Goal: Task Accomplishment & Management: Manage account settings

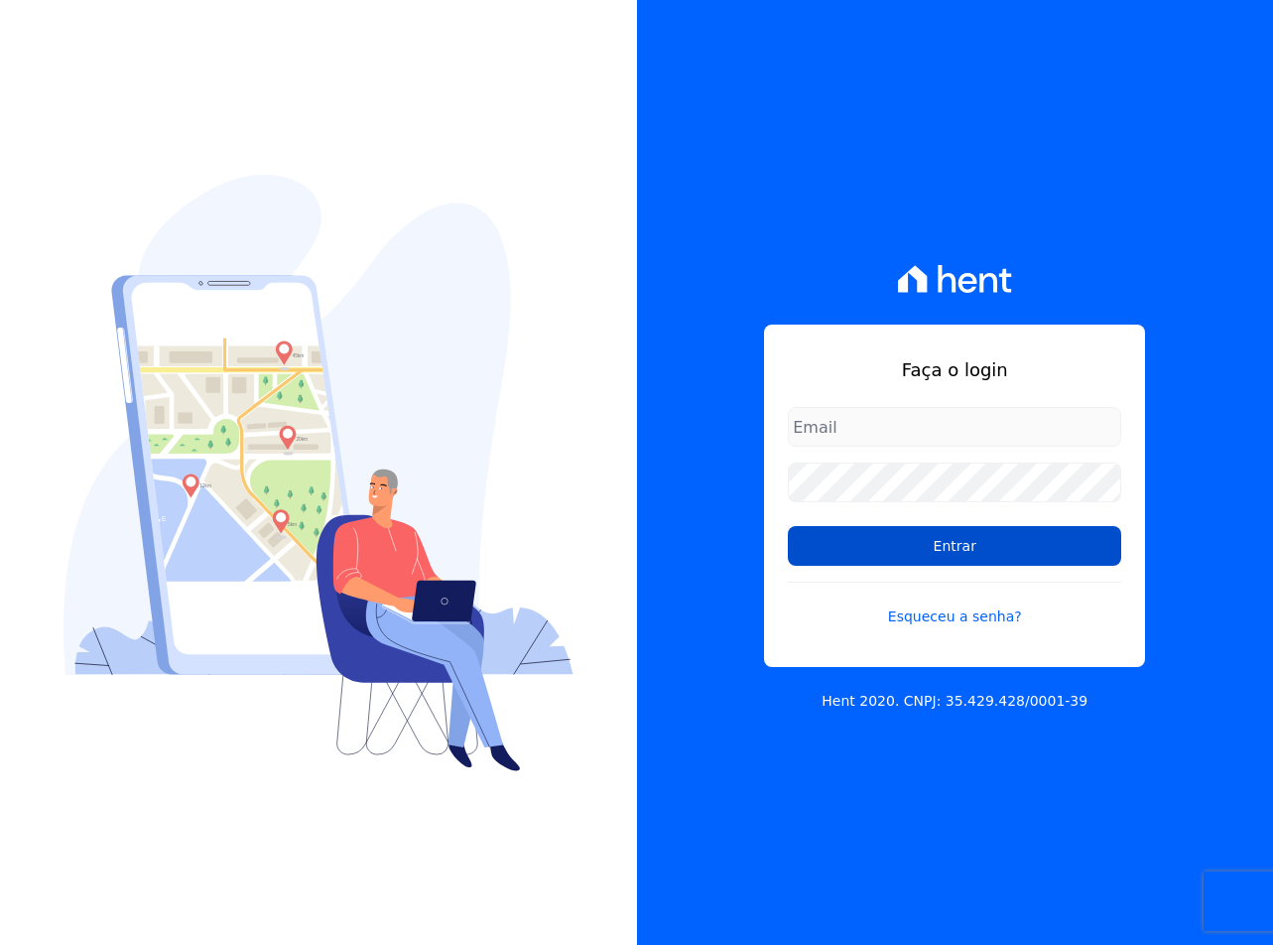
click at [828, 538] on input "Entrar" at bounding box center [954, 546] width 333 height 40
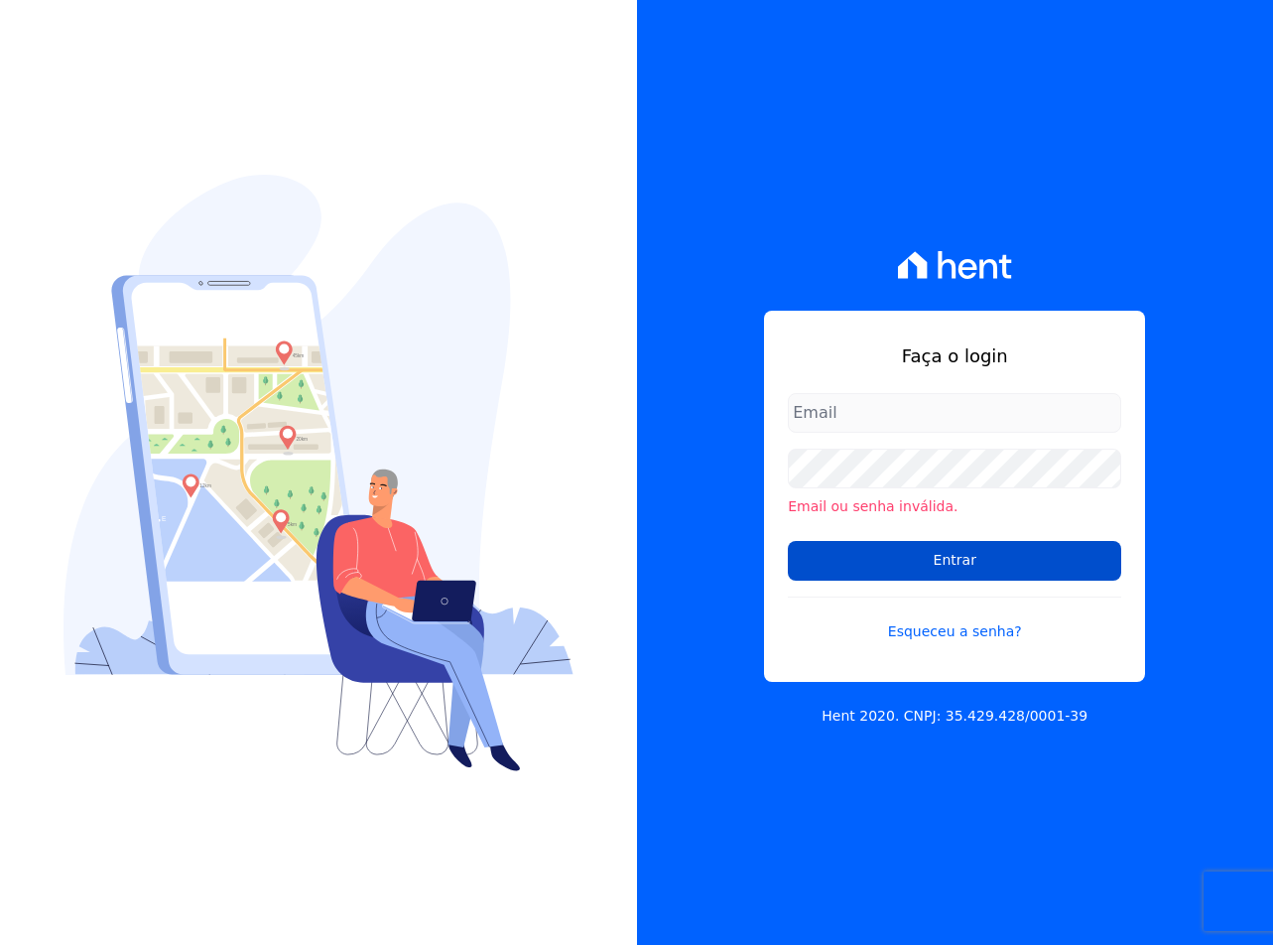
type input "sac@jdgconstrutora.com.br"
click at [862, 548] on input "Entrar" at bounding box center [954, 561] width 333 height 40
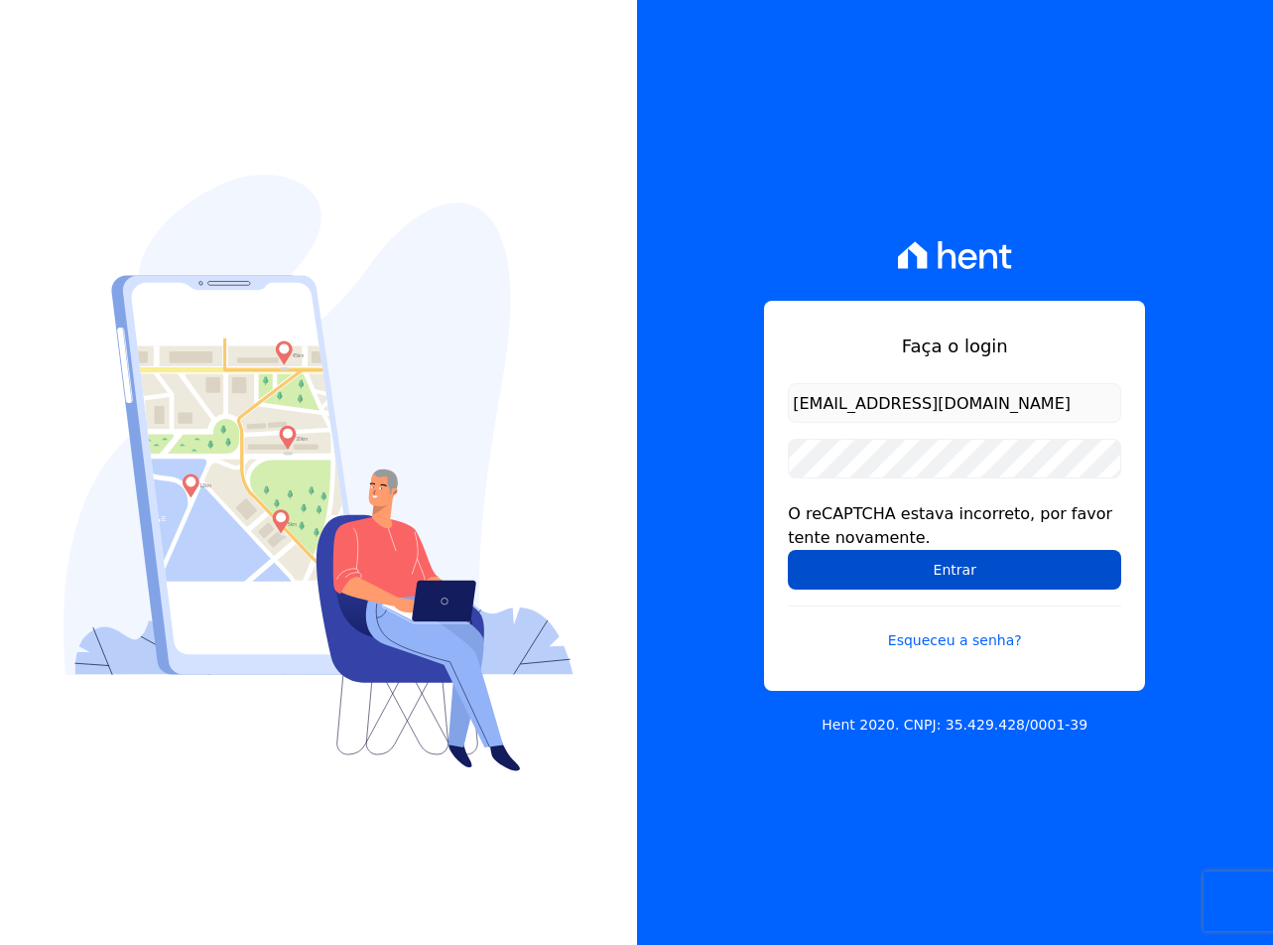
click at [843, 551] on input "Entrar" at bounding box center [954, 570] width 333 height 40
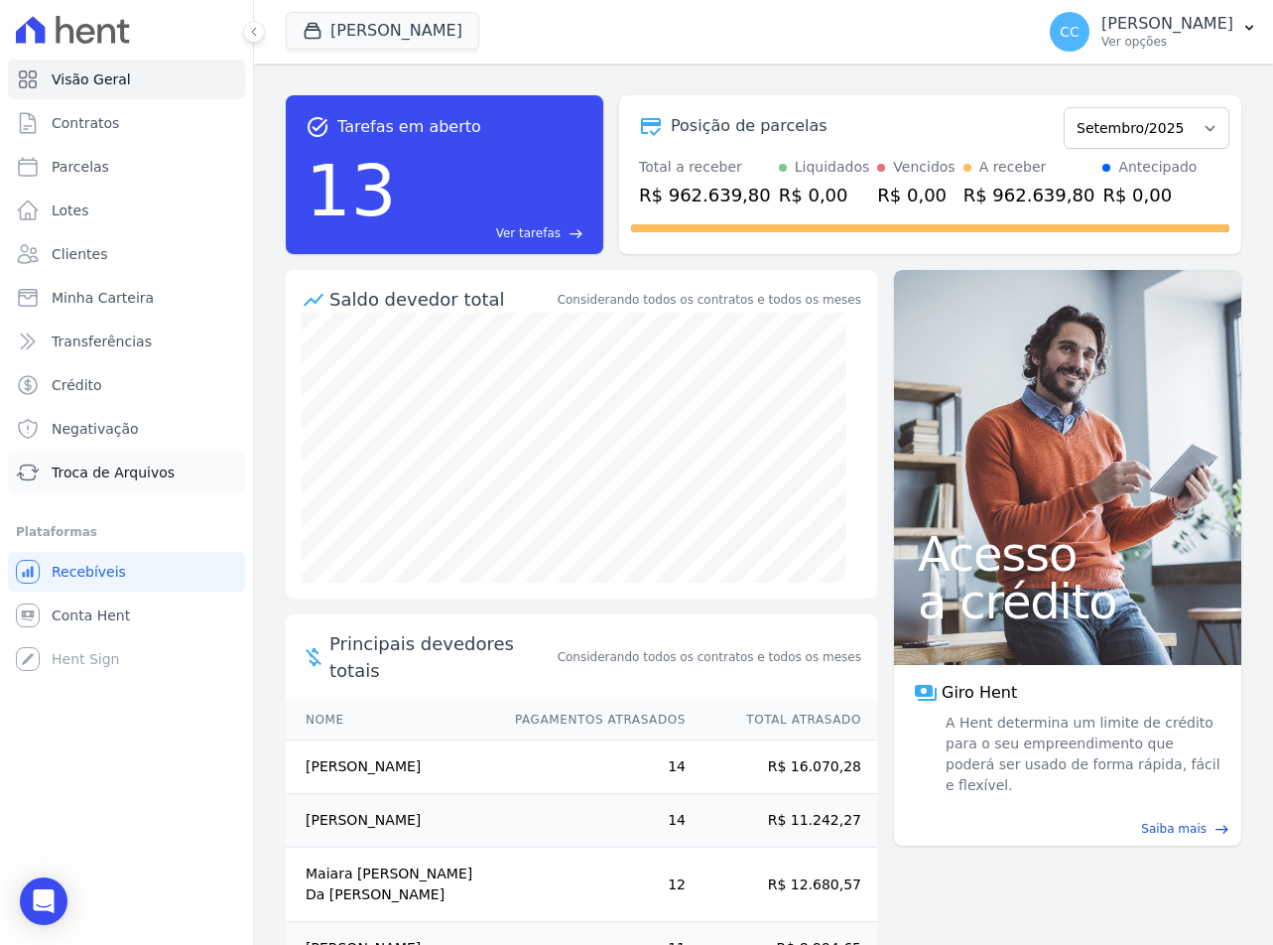
click at [82, 477] on span "Troca de Arquivos" at bounding box center [113, 472] width 123 height 20
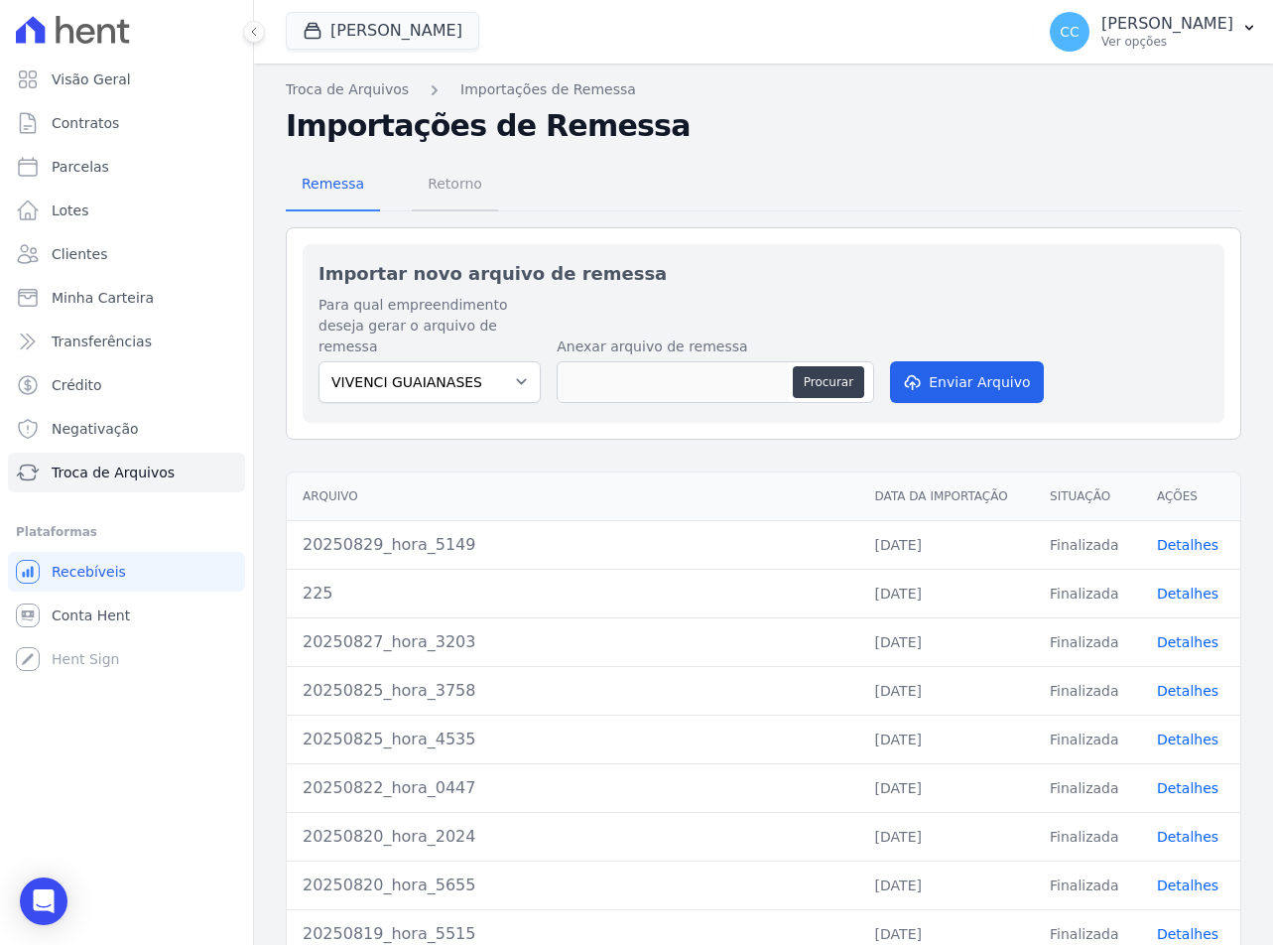
click at [432, 189] on span "Retorno" at bounding box center [455, 184] width 78 height 40
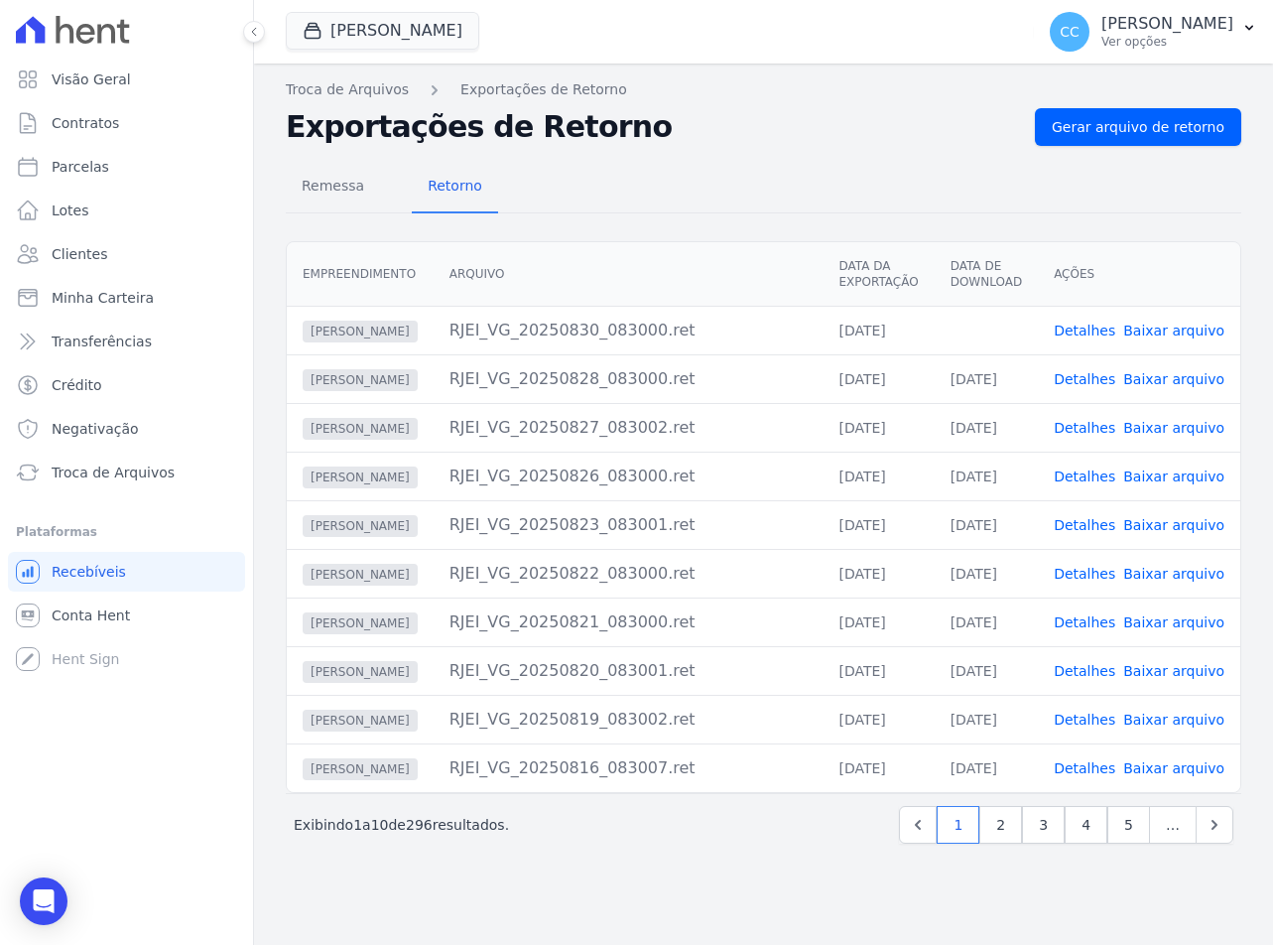
click at [1172, 327] on link "Baixar arquivo" at bounding box center [1173, 331] width 101 height 16
click at [358, 27] on button "[PERSON_NAME]" at bounding box center [383, 31] width 194 height 38
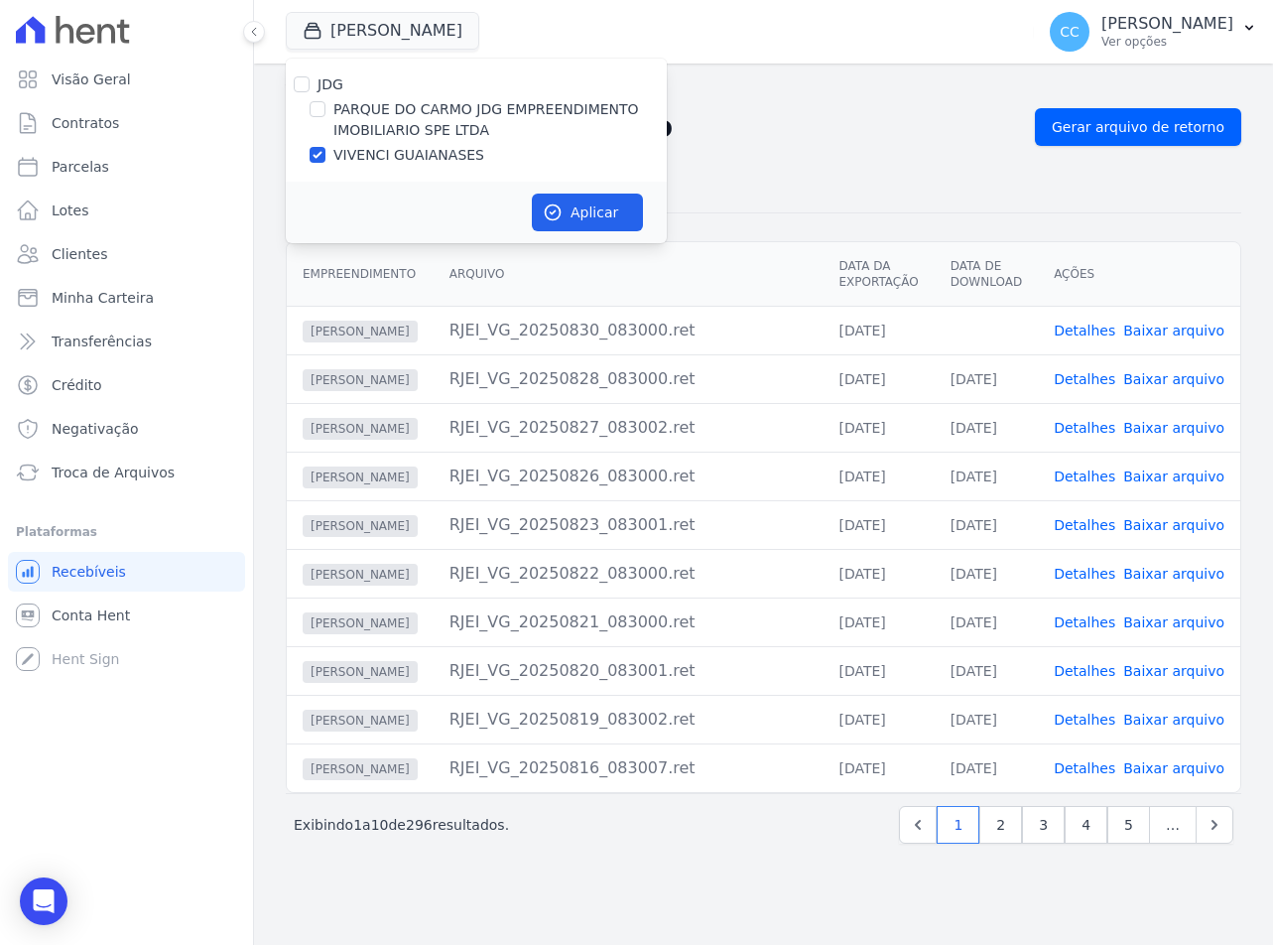
click at [371, 114] on label "PARQUE DO CARMO JDG EMPREENDIMENTO IMOBILIARIO SPE LTDA" at bounding box center [499, 120] width 333 height 42
click at [325, 114] on input "PARQUE DO CARMO JDG EMPREENDIMENTO IMOBILIARIO SPE LTDA" at bounding box center [318, 109] width 16 height 16
checkbox input "true"
click at [363, 156] on label "VIVENCI GUAIANASES" at bounding box center [408, 155] width 151 height 21
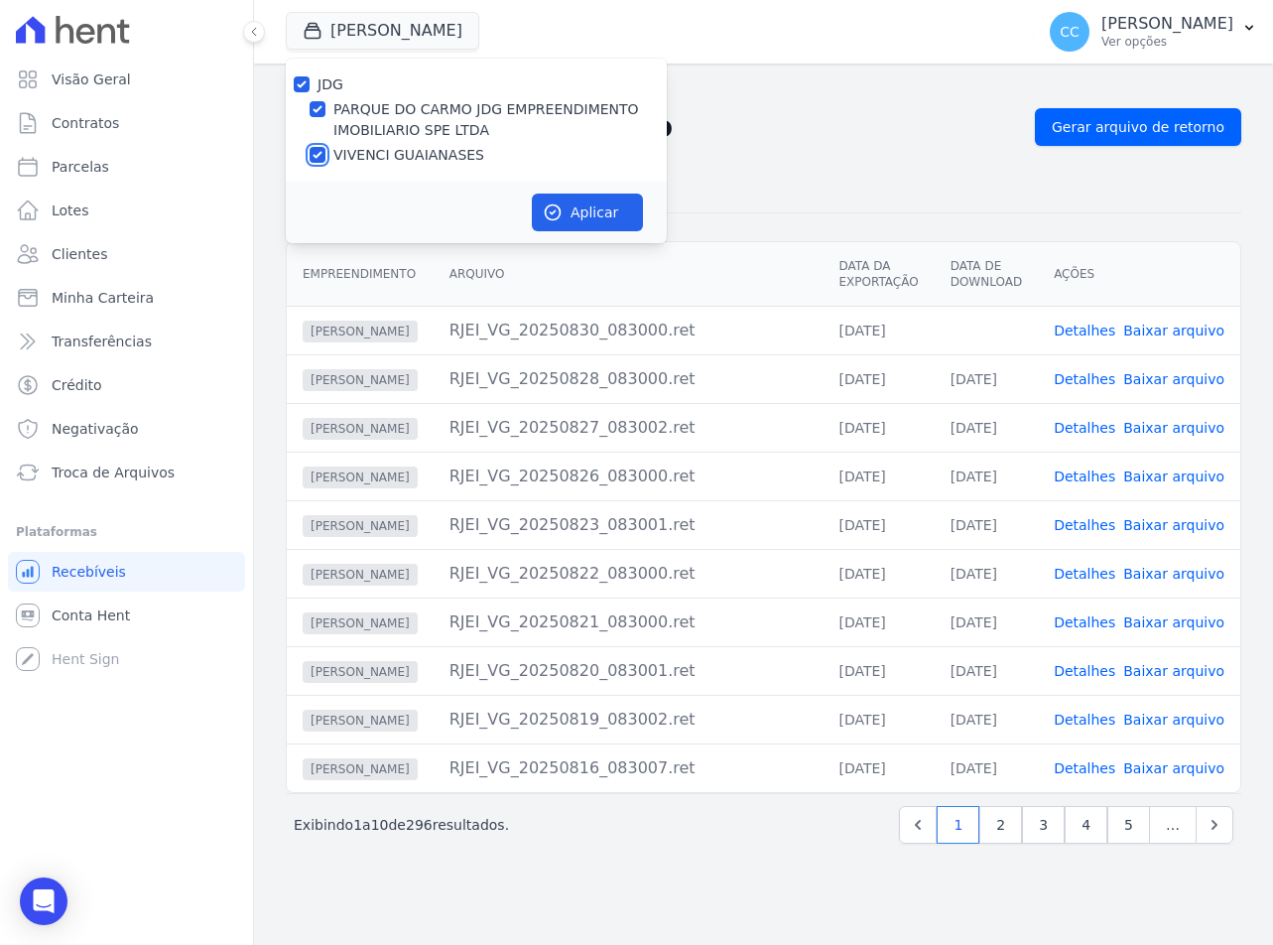
click at [325, 156] on input "VIVENCI GUAIANASES" at bounding box center [318, 155] width 16 height 16
checkbox input "false"
click at [615, 219] on button "Aplicar" at bounding box center [587, 213] width 111 height 38
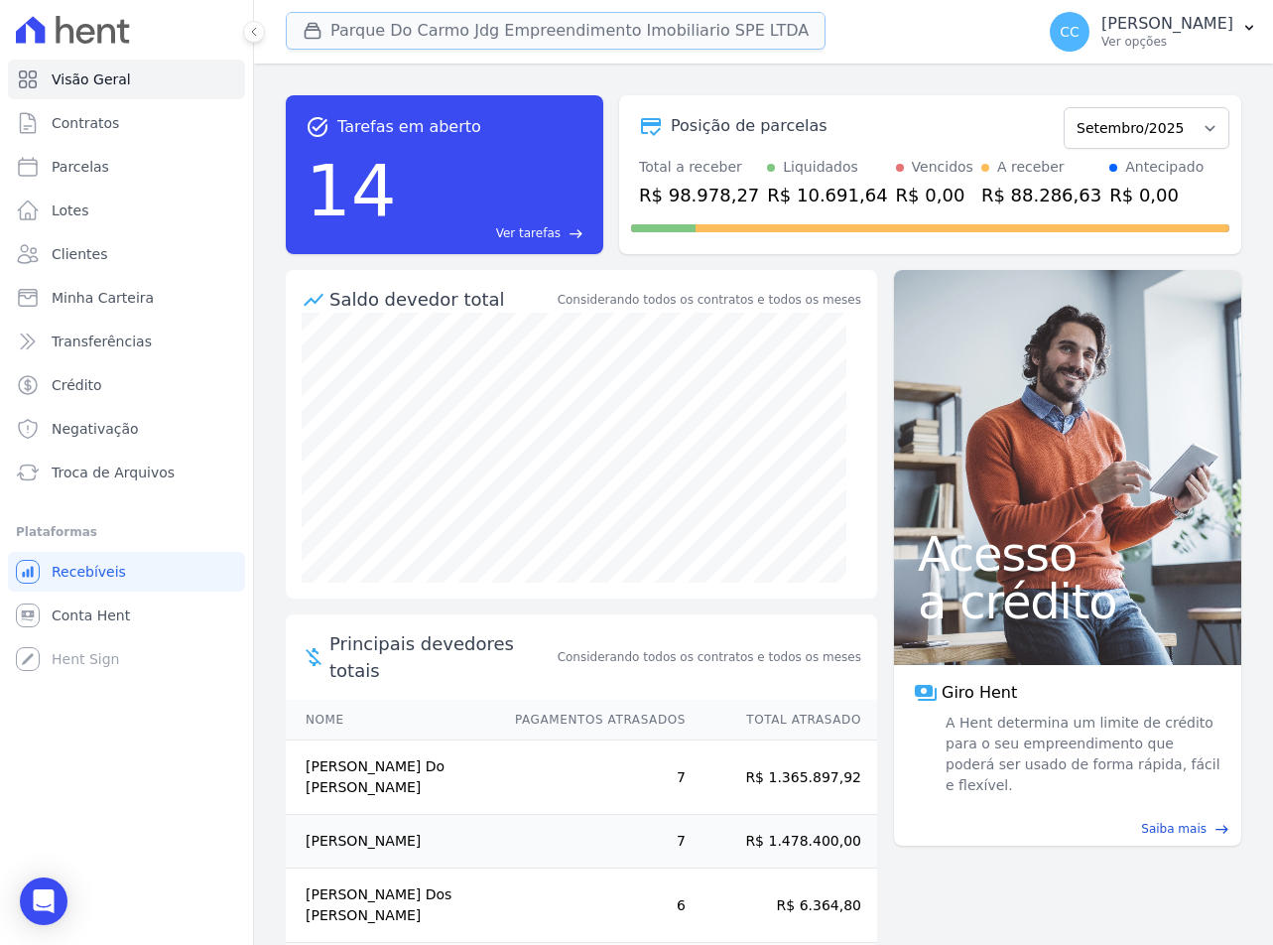
click at [352, 35] on button "Parque Do Carmo Jdg Empreendimento Imobiliario SPE LTDA" at bounding box center [556, 31] width 540 height 38
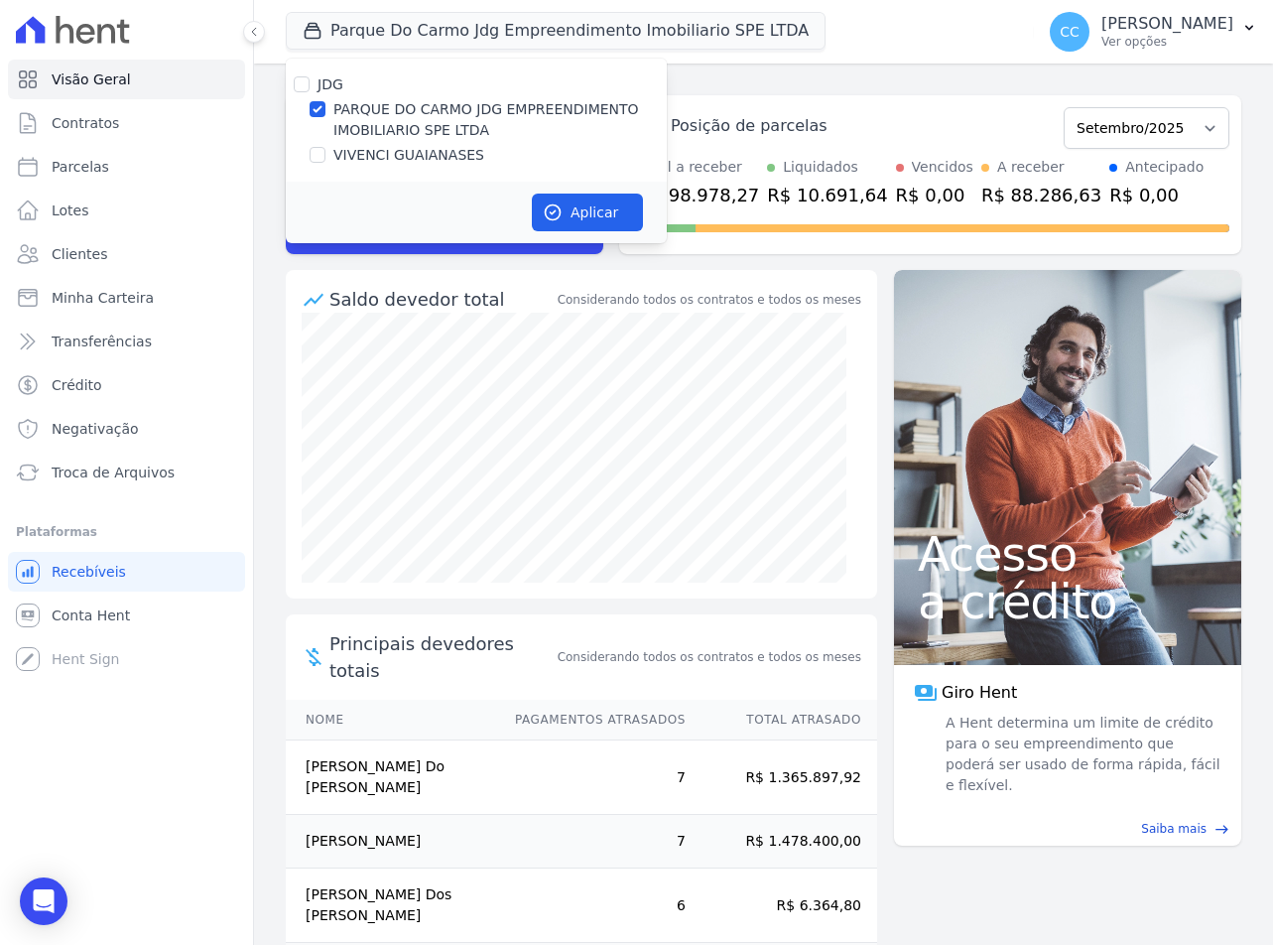
click at [344, 163] on label "VIVENCI GUAIANASES" at bounding box center [408, 155] width 151 height 21
click at [325, 163] on input "VIVENCI GUAIANASES" at bounding box center [318, 155] width 16 height 16
checkbox input "true"
click at [348, 117] on label "PARQUE DO CARMO JDG EMPREENDIMENTO IMOBILIARIO SPE LTDA" at bounding box center [499, 120] width 333 height 42
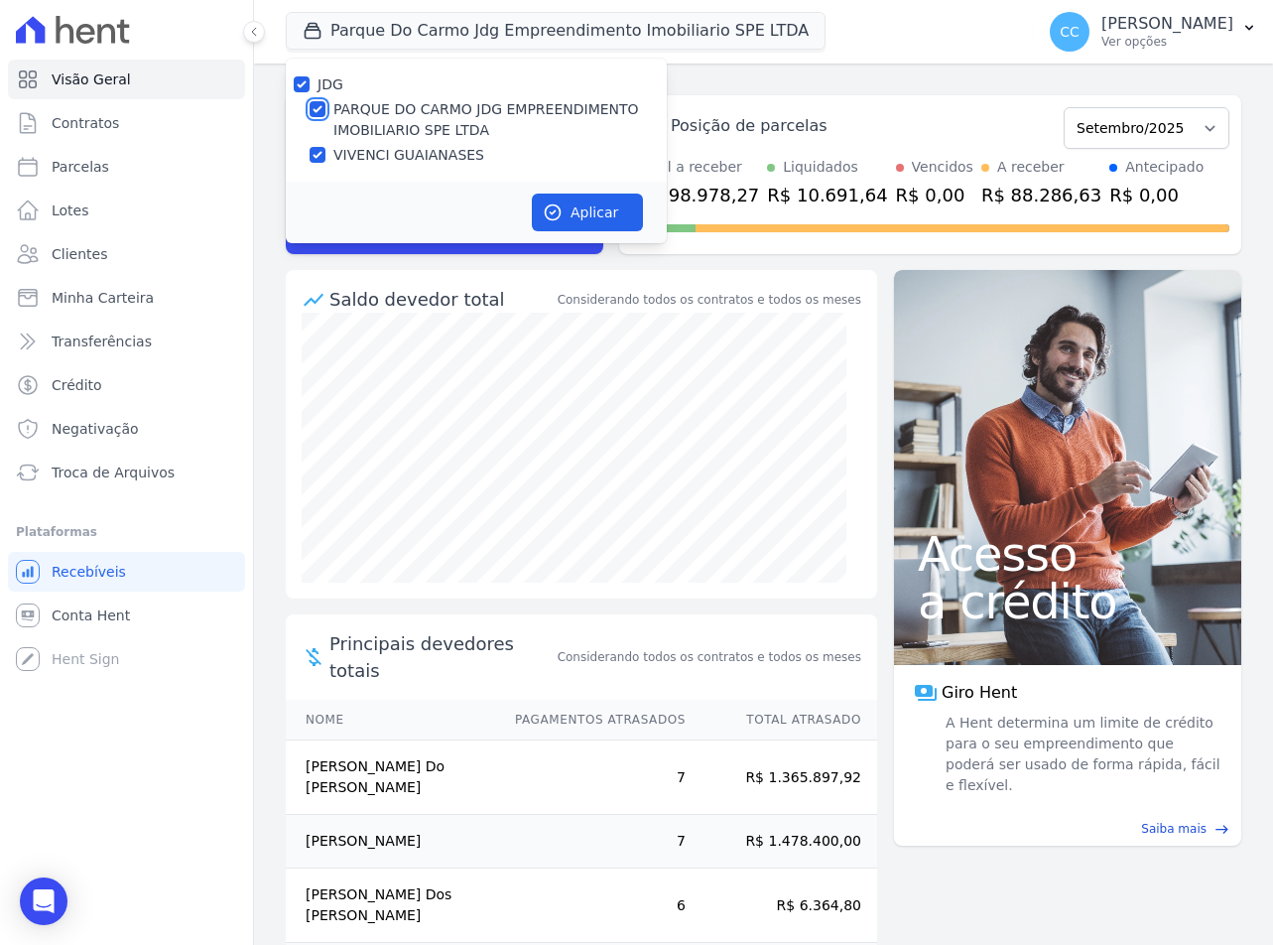
click at [325, 117] on input "PARQUE DO CARMO JDG EMPREENDIMENTO IMOBILIARIO SPE LTDA" at bounding box center [318, 109] width 16 height 16
checkbox input "false"
click at [535, 206] on button "Aplicar" at bounding box center [587, 213] width 111 height 38
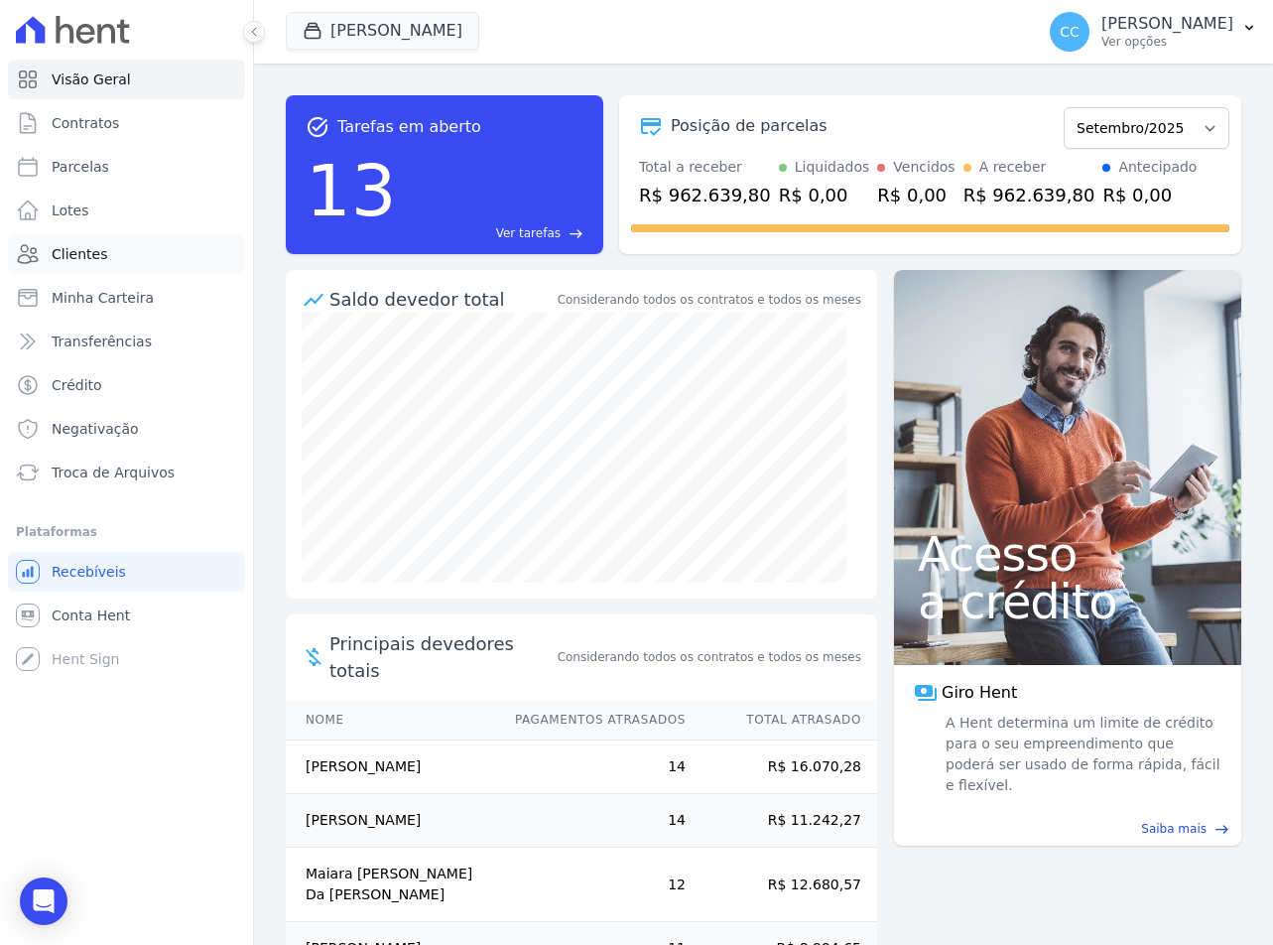
click at [76, 250] on span "Clientes" at bounding box center [80, 254] width 56 height 20
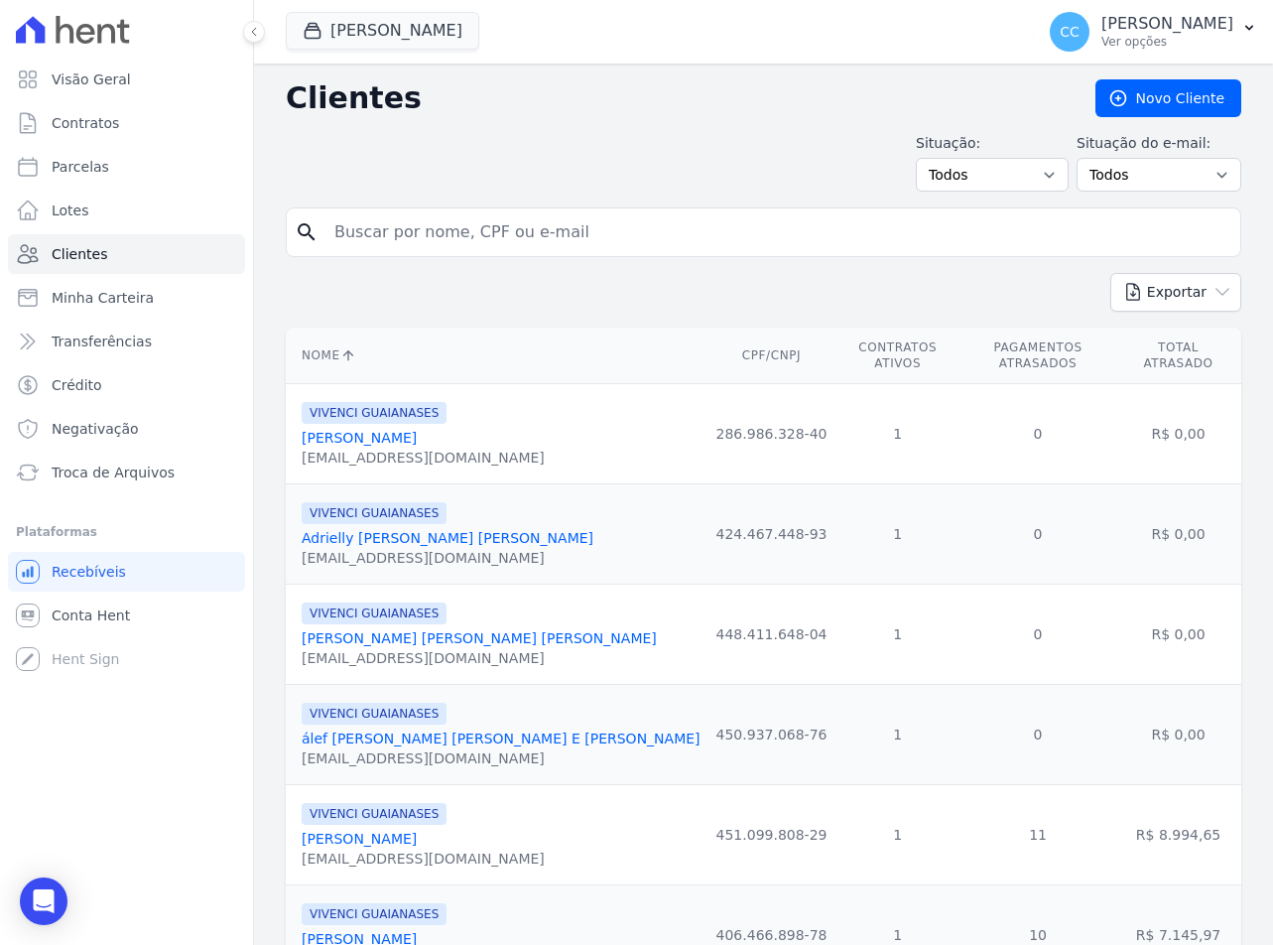
click at [479, 256] on div "search" at bounding box center [764, 232] width 956 height 50
click at [448, 239] on input "search" at bounding box center [778, 232] width 910 height 40
type input "ewerton"
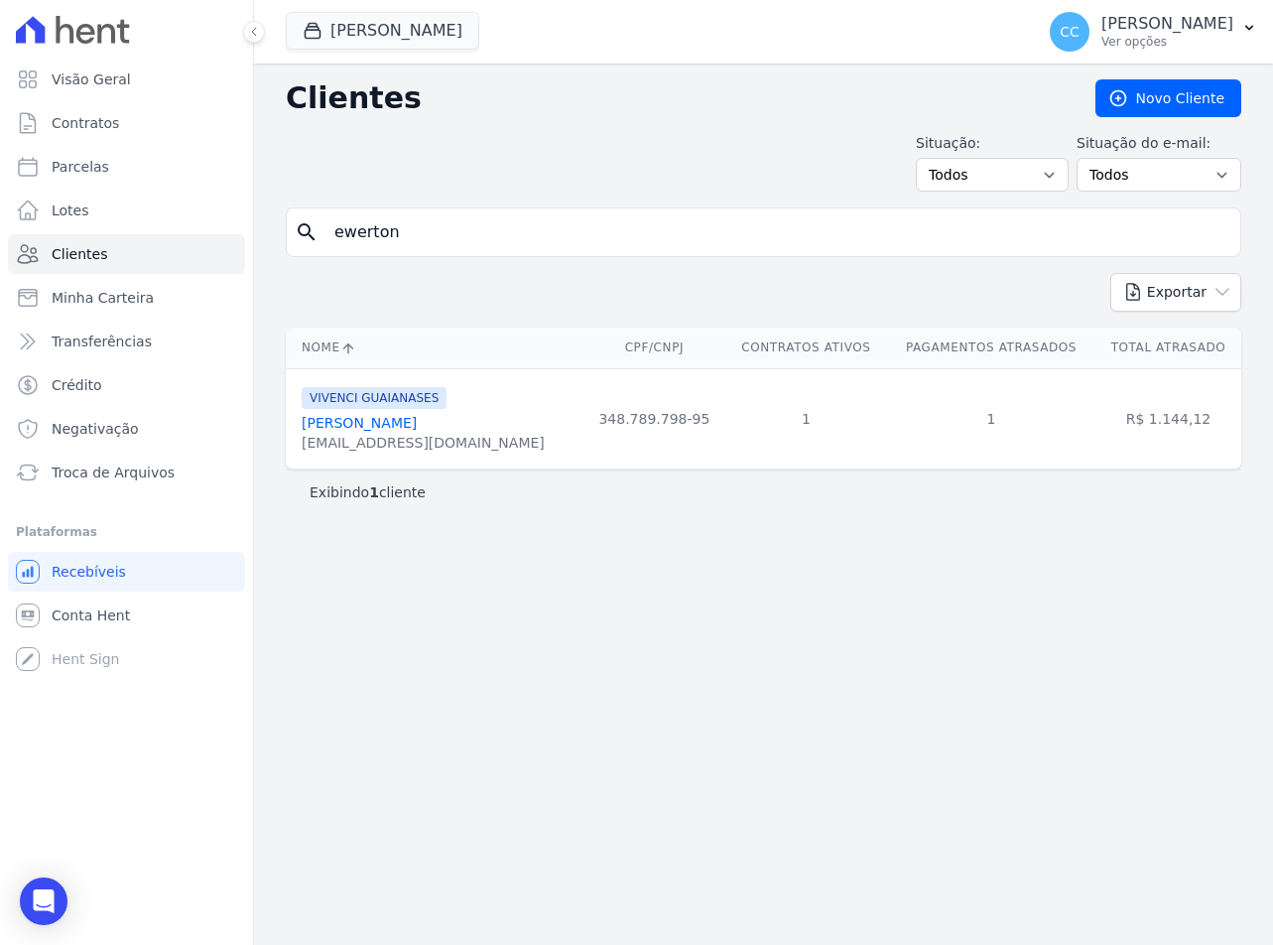
click at [417, 430] on link "[PERSON_NAME]" at bounding box center [359, 423] width 115 height 16
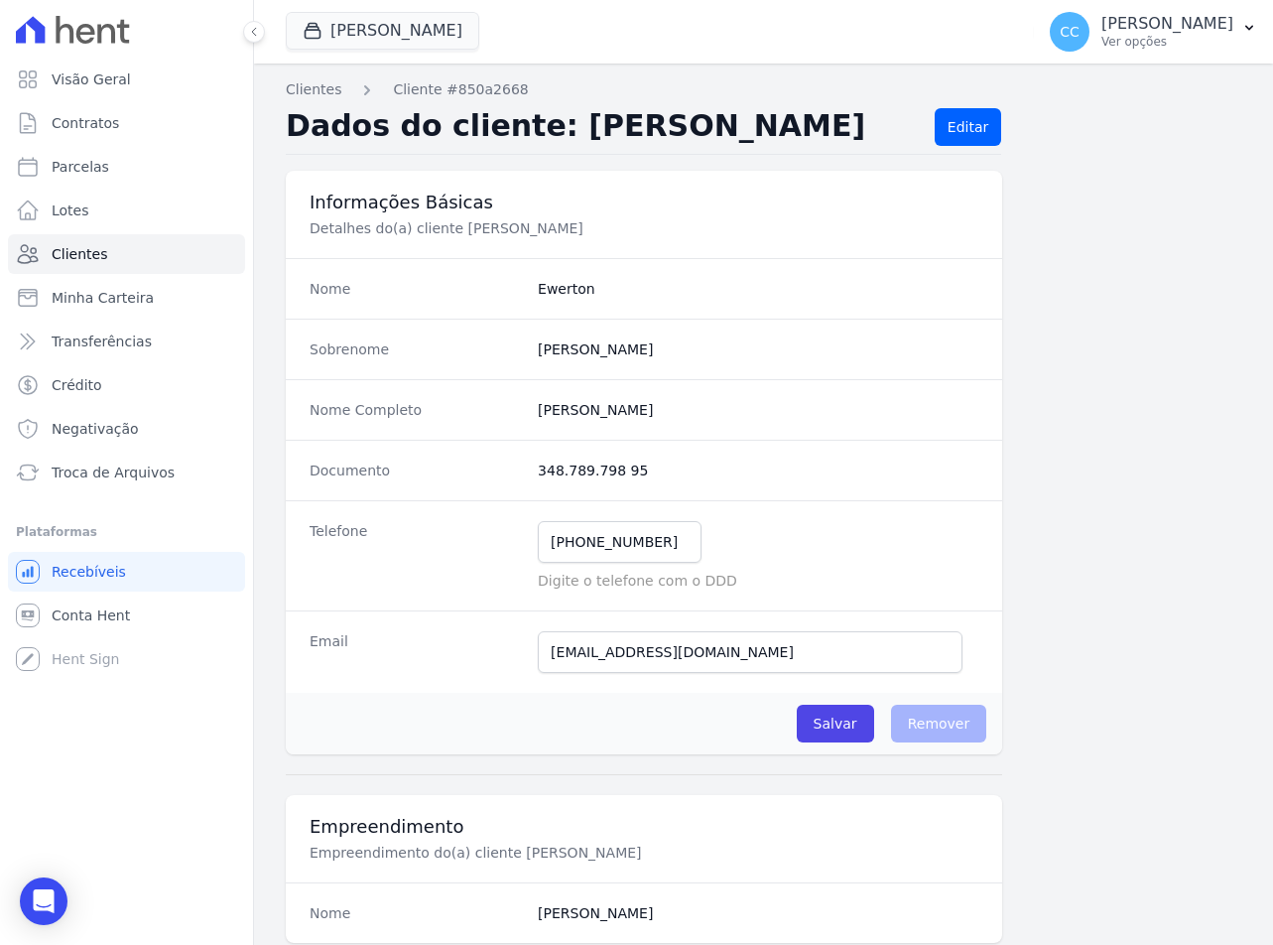
scroll to position [928, 0]
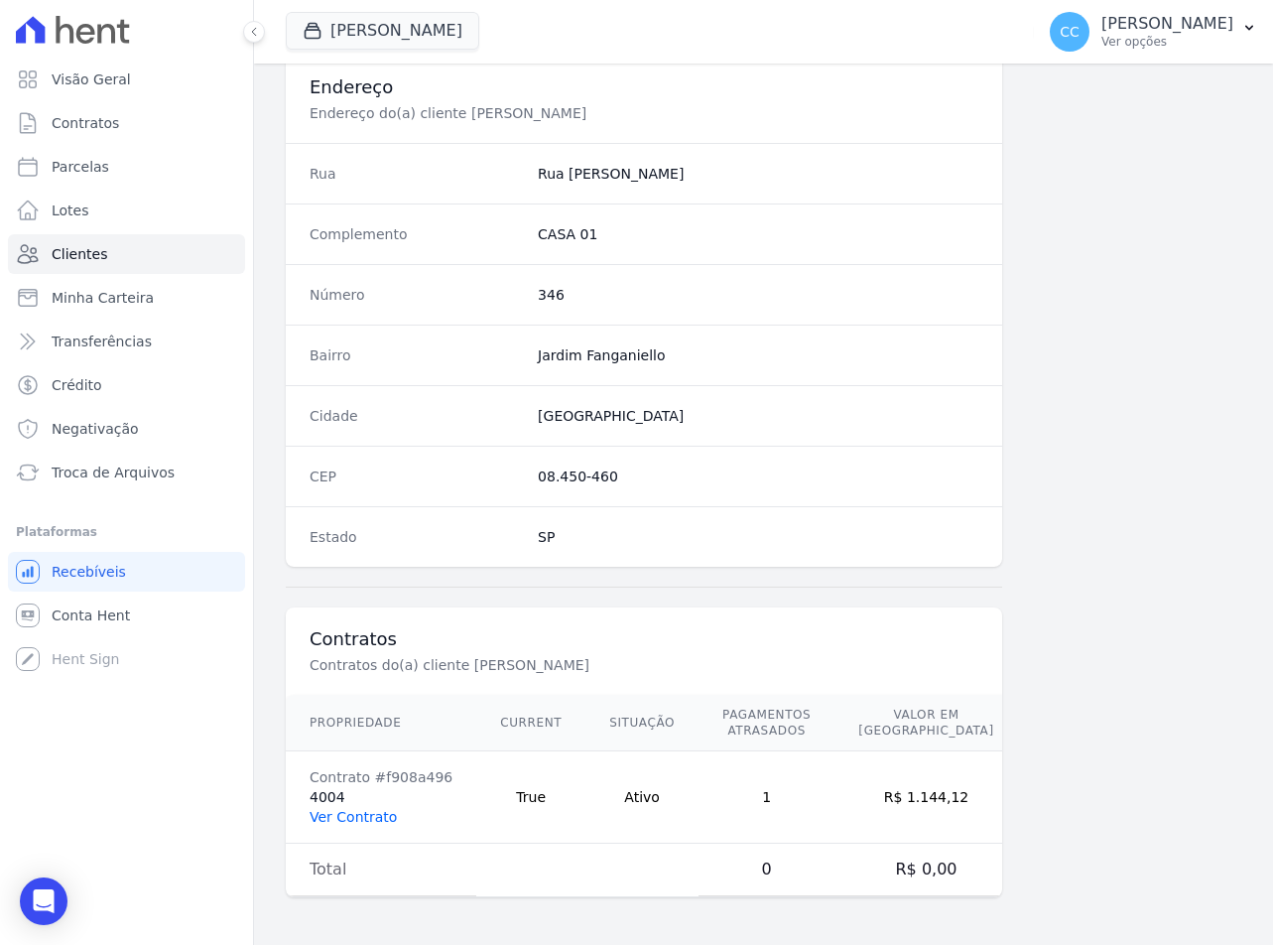
click at [342, 810] on link "Ver Contrato" at bounding box center [353, 817] width 87 height 16
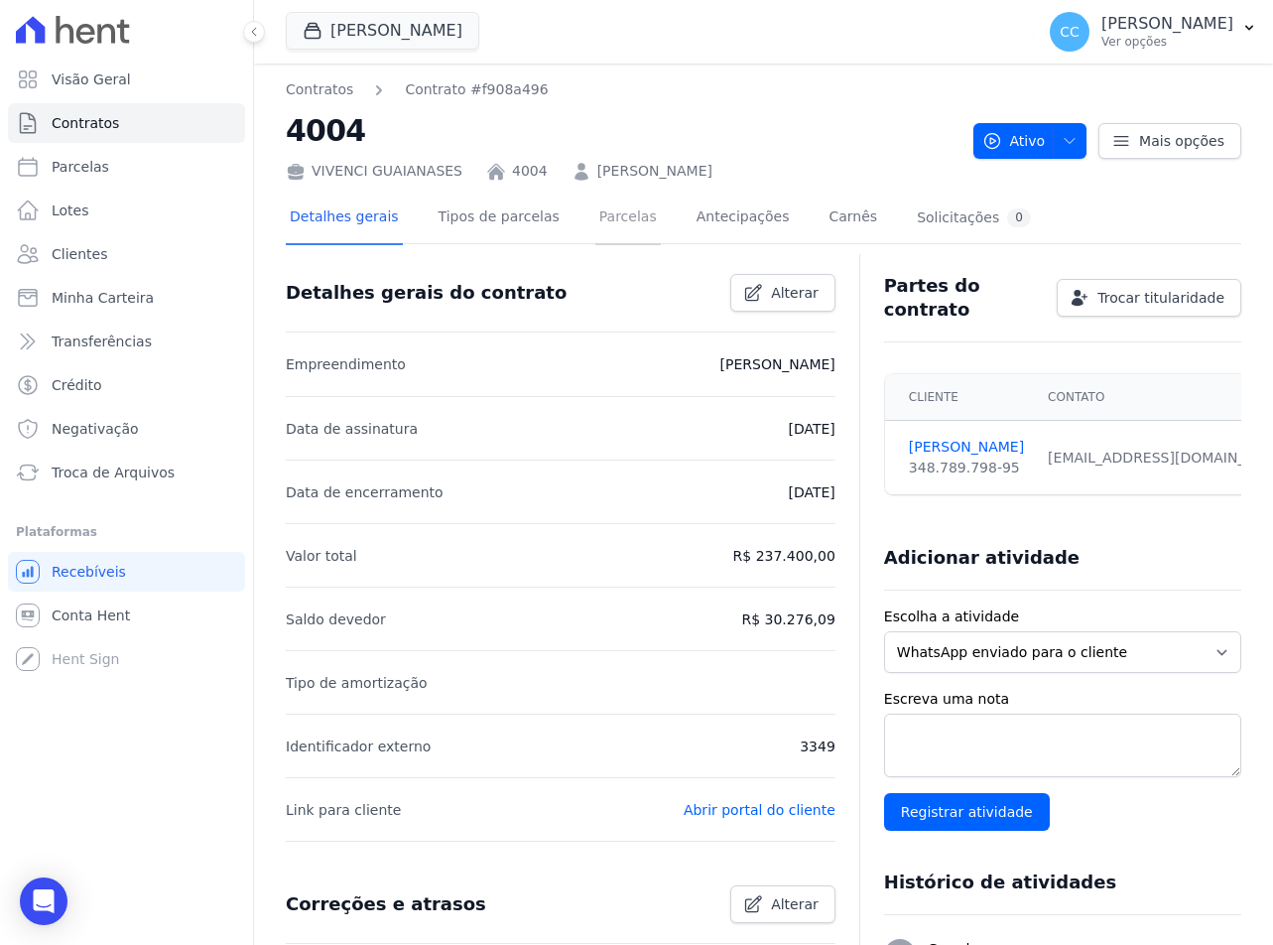
click at [595, 233] on link "Parcelas" at bounding box center [627, 219] width 65 height 53
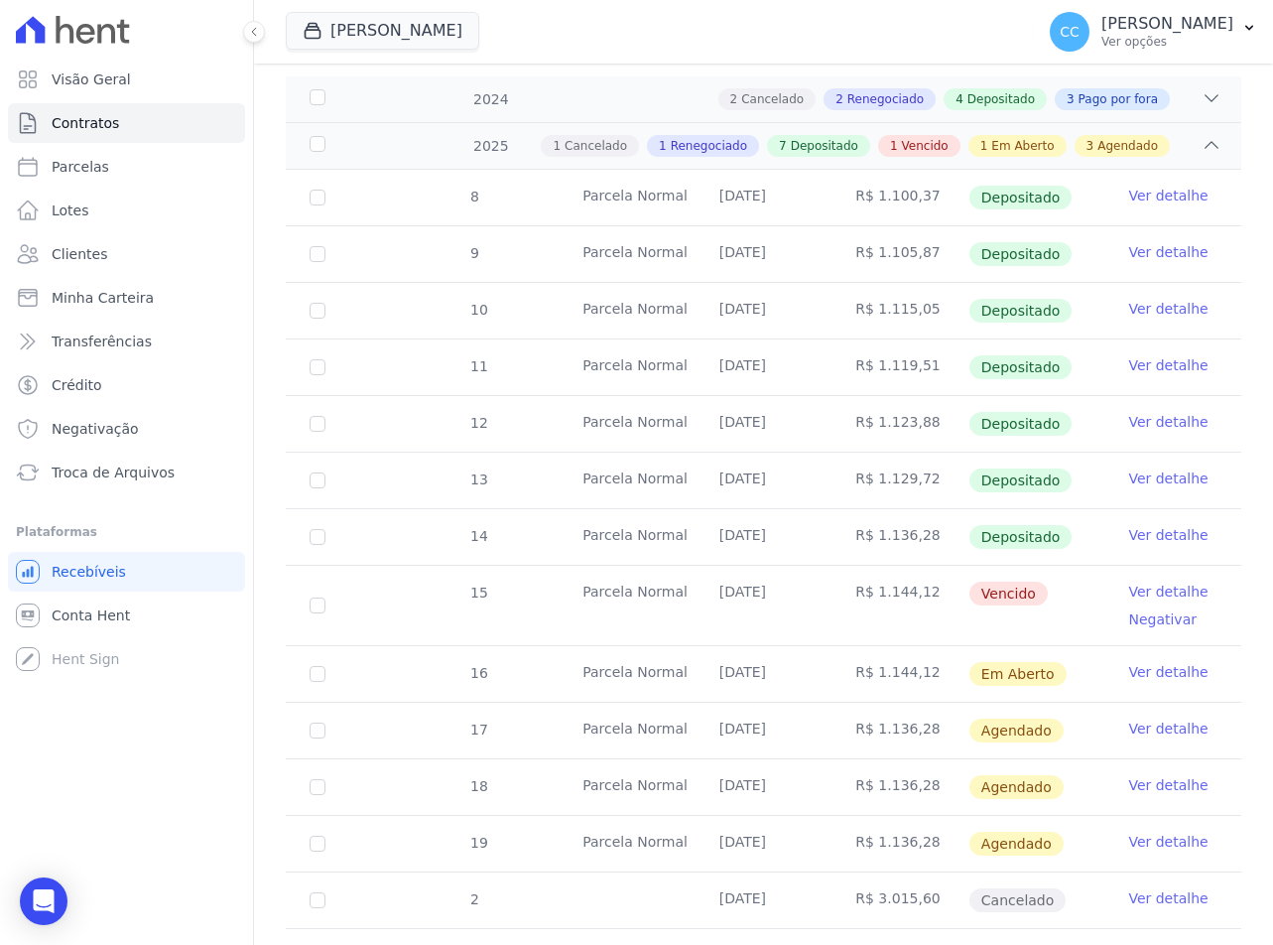
scroll to position [397, 0]
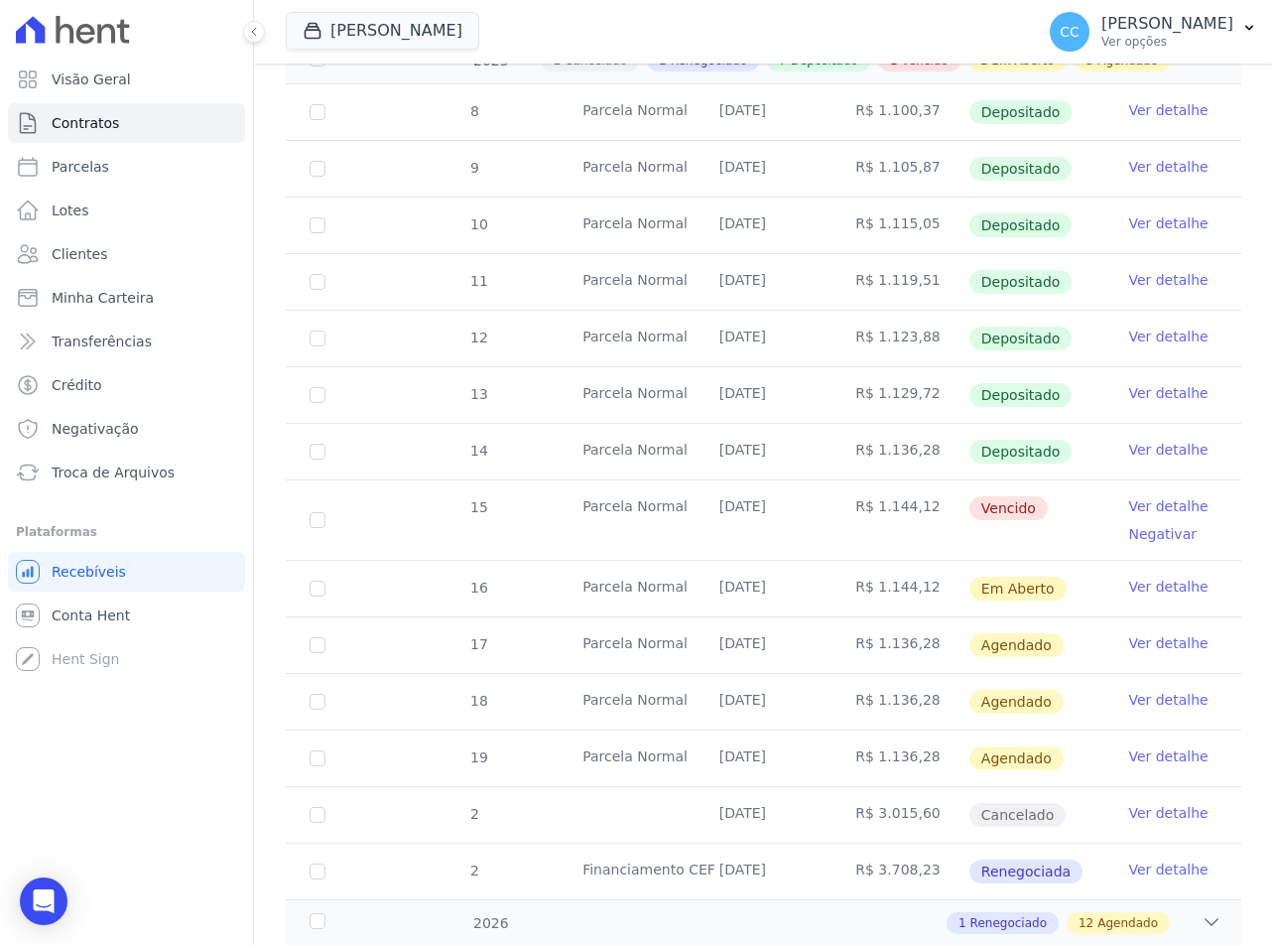
click at [1163, 503] on link "Ver detalhe" at bounding box center [1167, 506] width 79 height 20
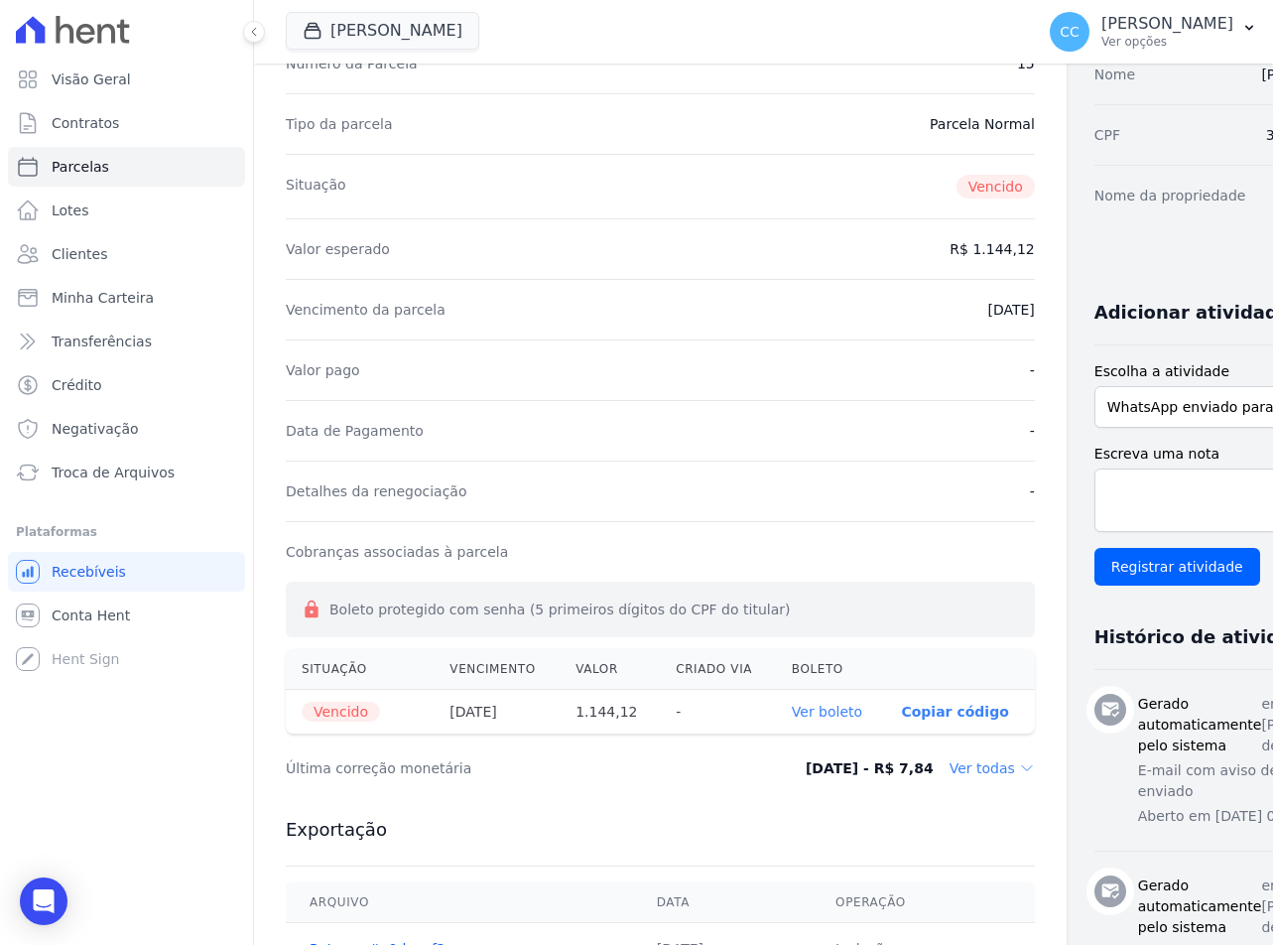
scroll to position [595, 0]
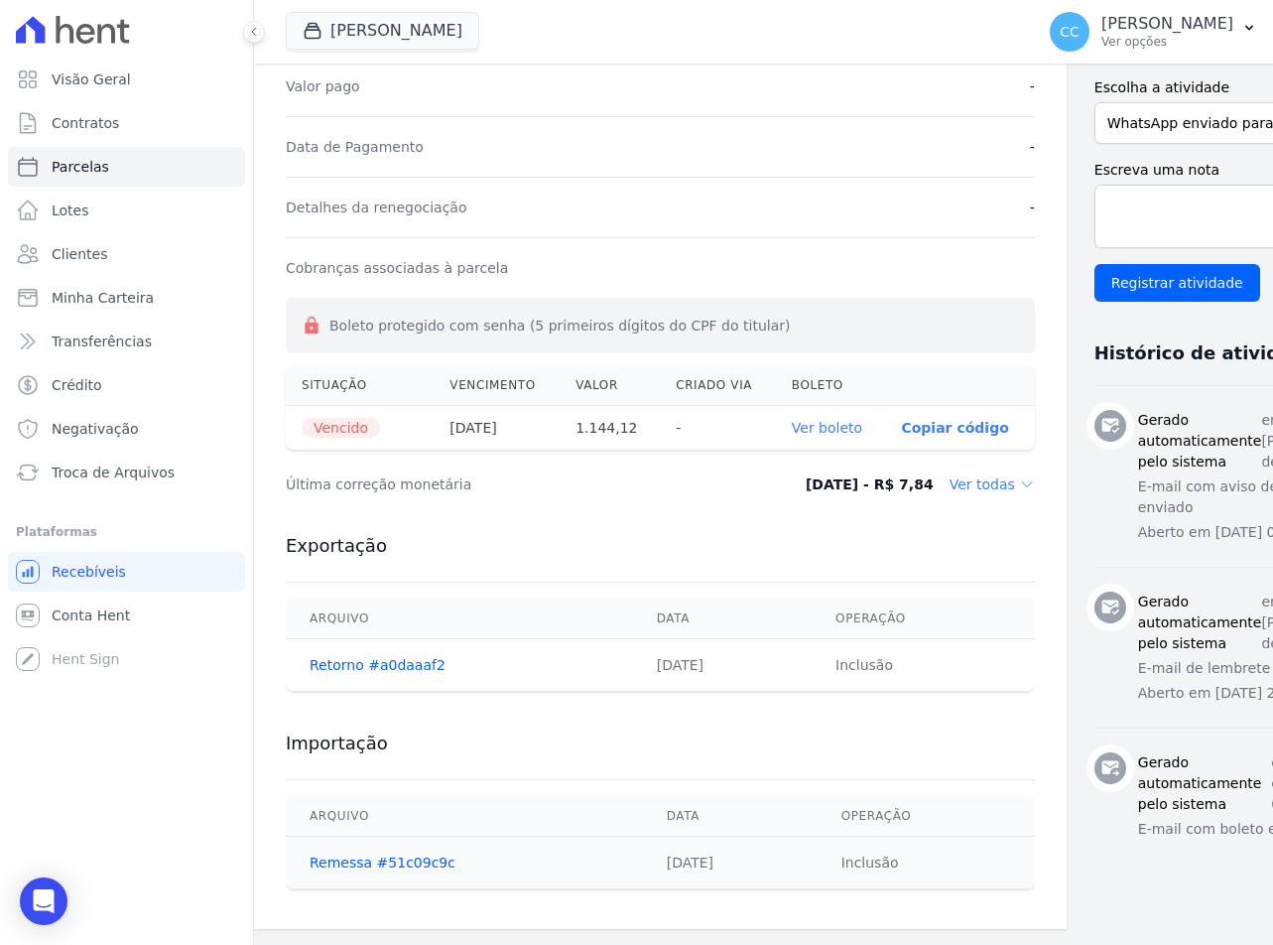
click at [792, 420] on link "Ver boleto" at bounding box center [827, 428] width 70 height 16
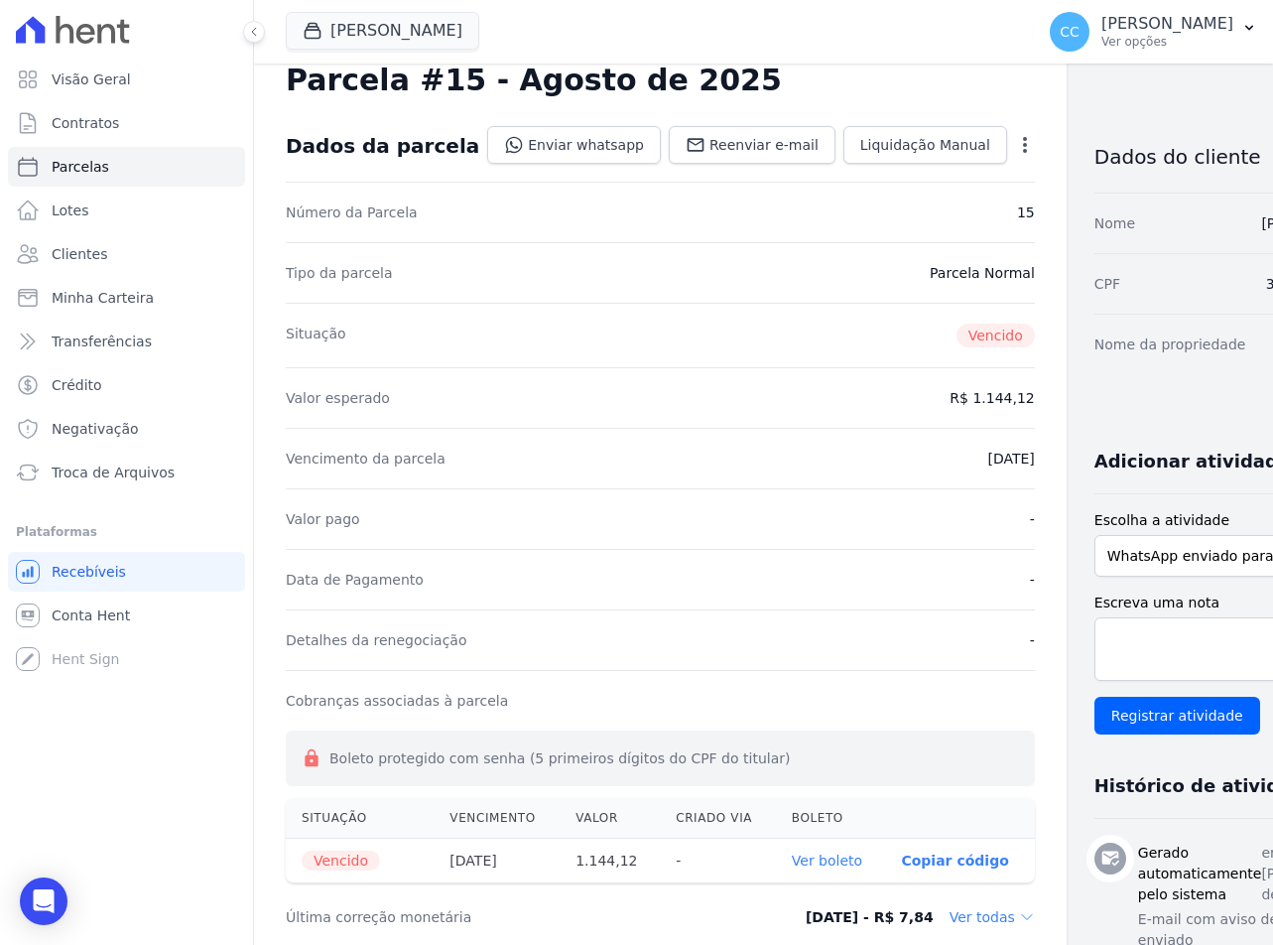
scroll to position [0, 0]
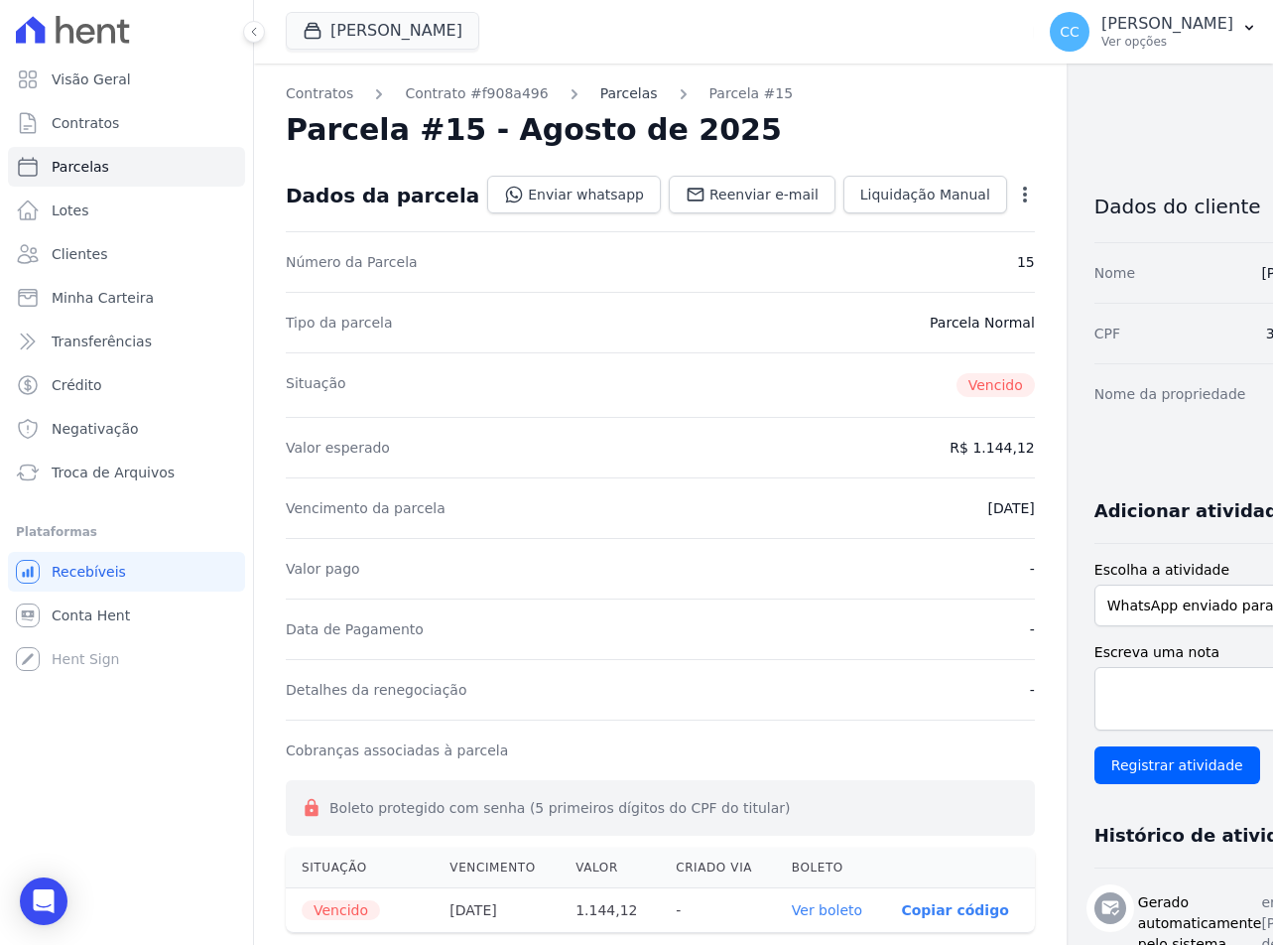
click at [603, 96] on link "Parcelas" at bounding box center [629, 93] width 58 height 21
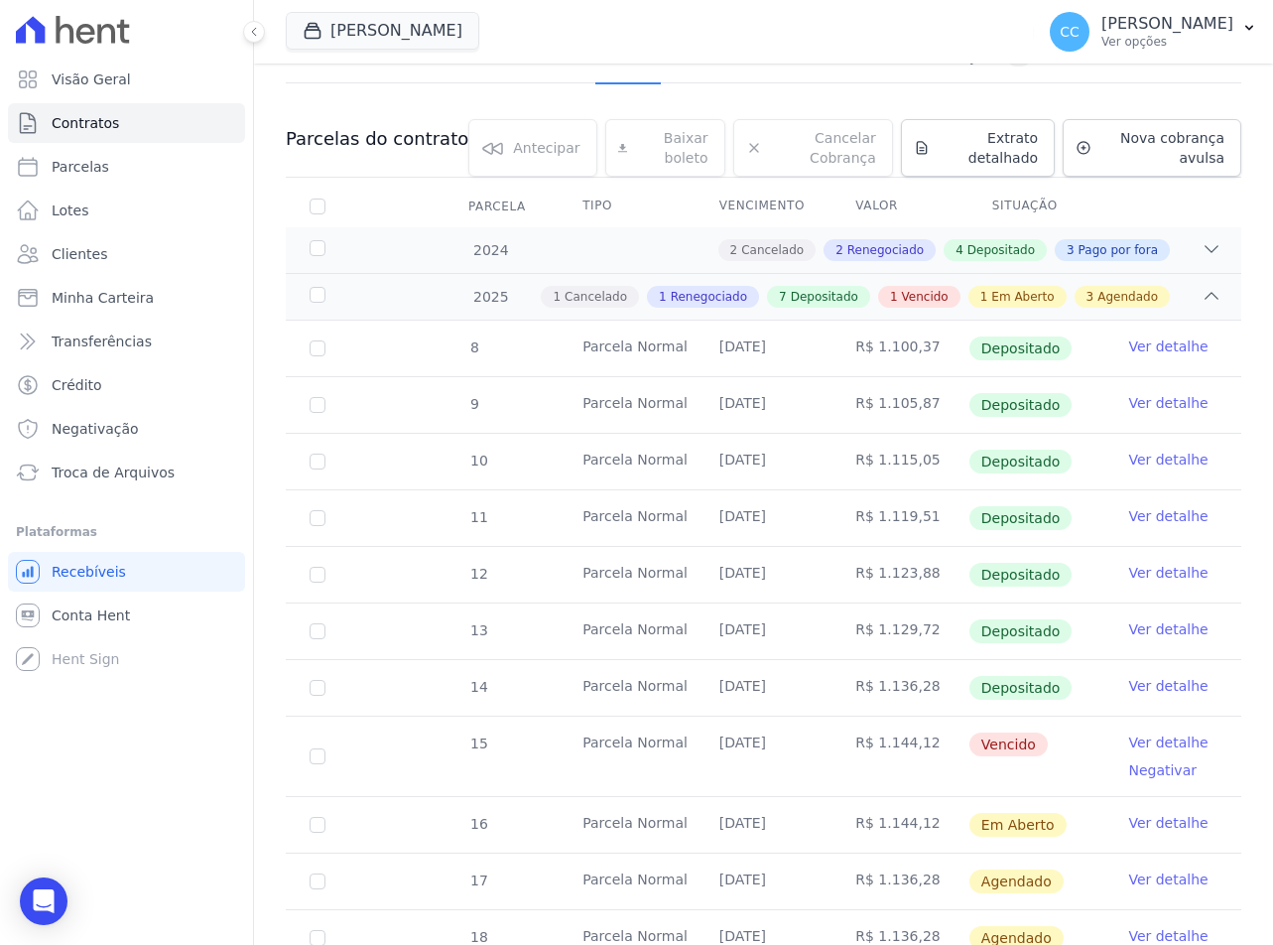
scroll to position [198, 0]
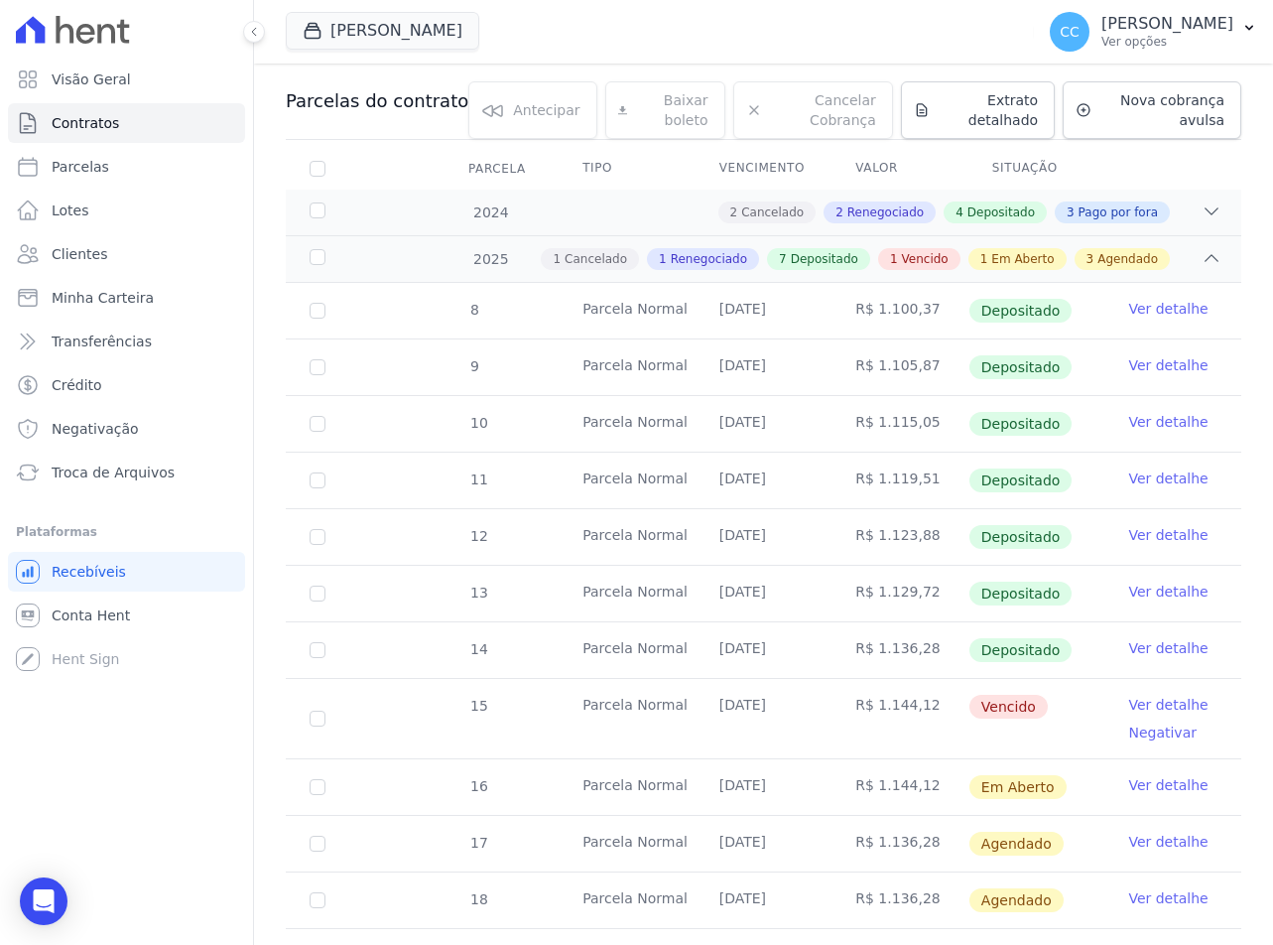
click at [1157, 783] on link "Ver detalhe" at bounding box center [1167, 785] width 79 height 20
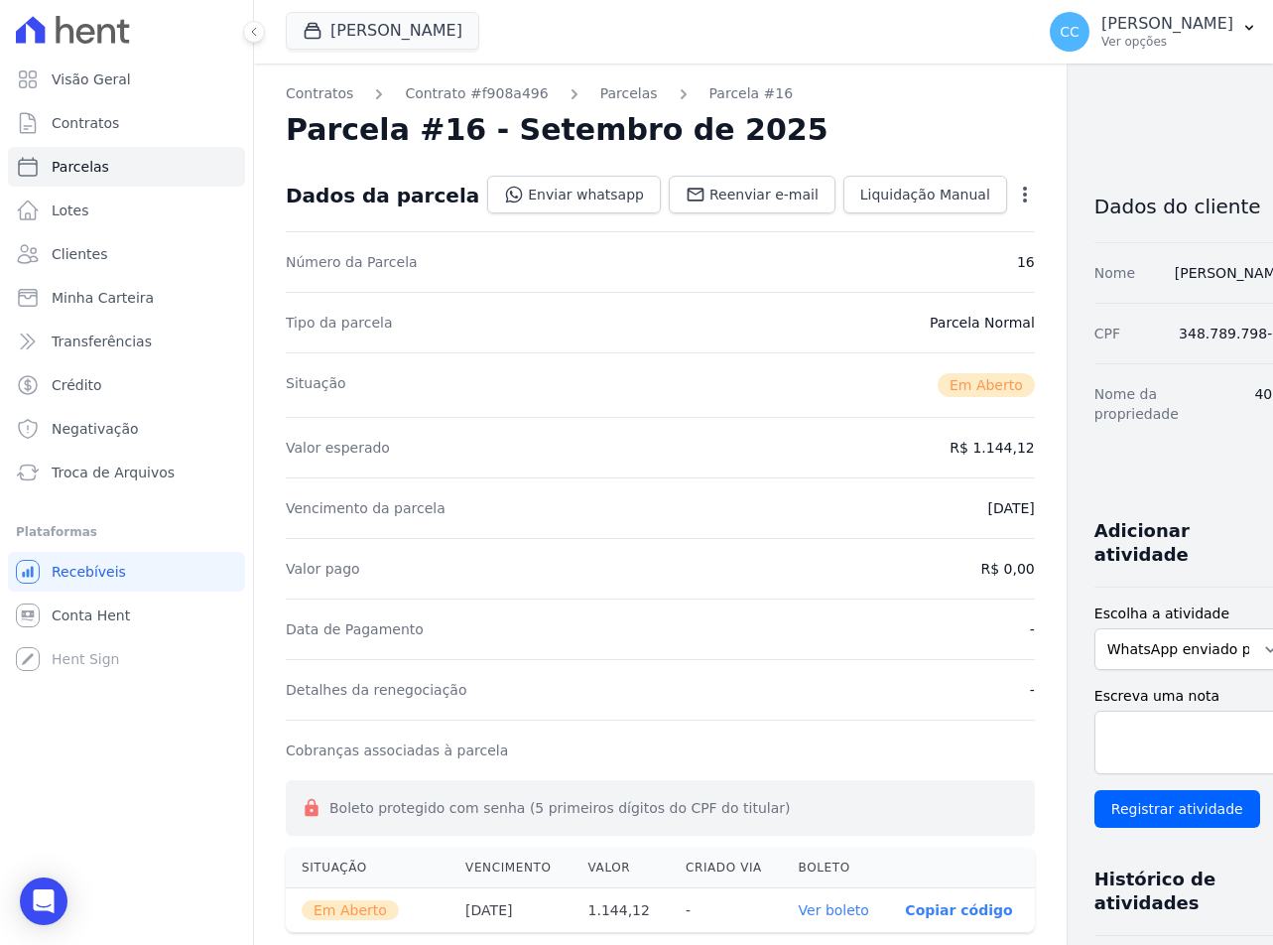
click at [1015, 203] on icon "button" at bounding box center [1025, 195] width 20 height 20
click at [827, 374] on div "Situação Em [GEOGRAPHIC_DATA]" at bounding box center [660, 384] width 749 height 65
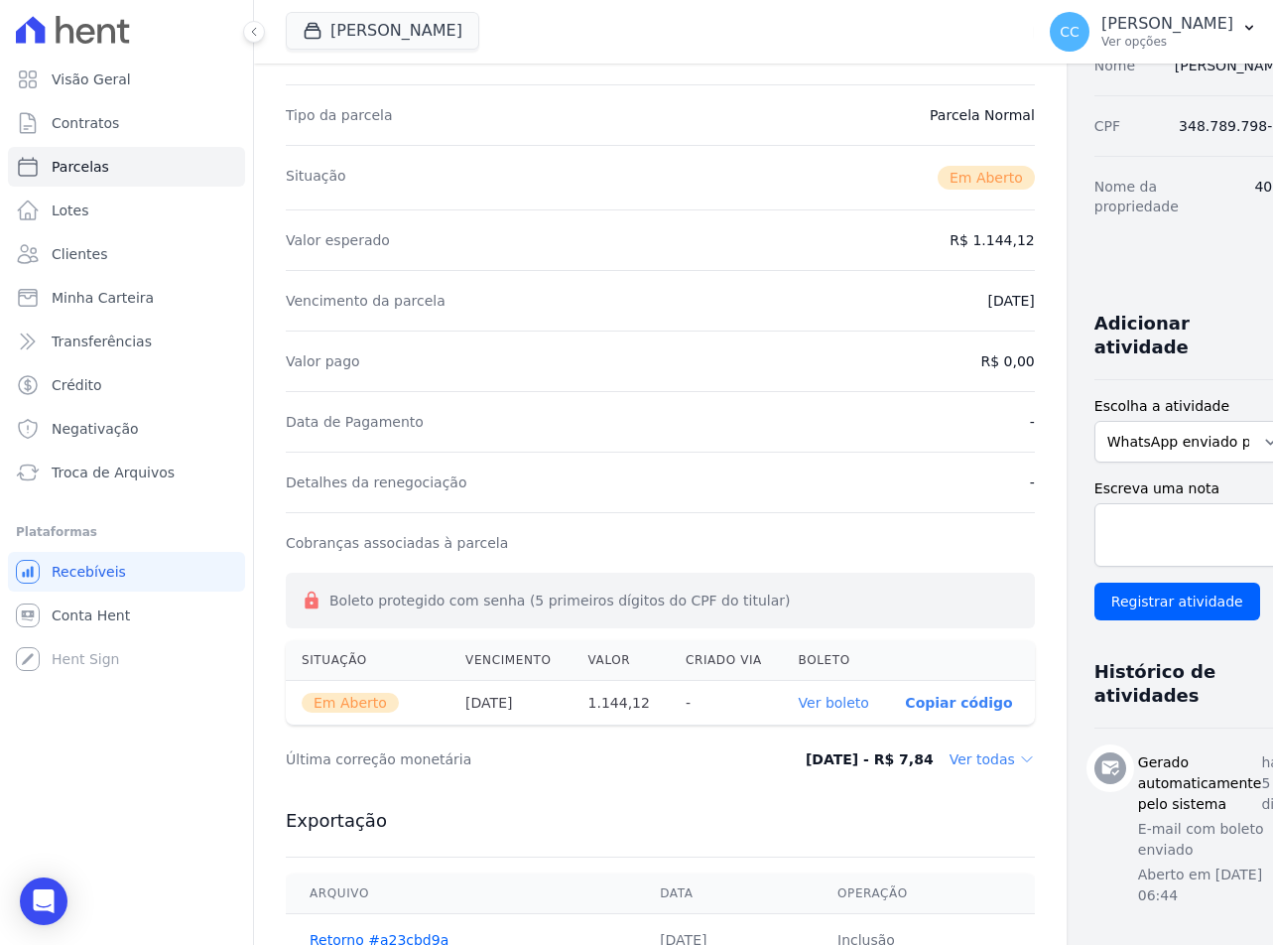
scroll to position [298, 0]
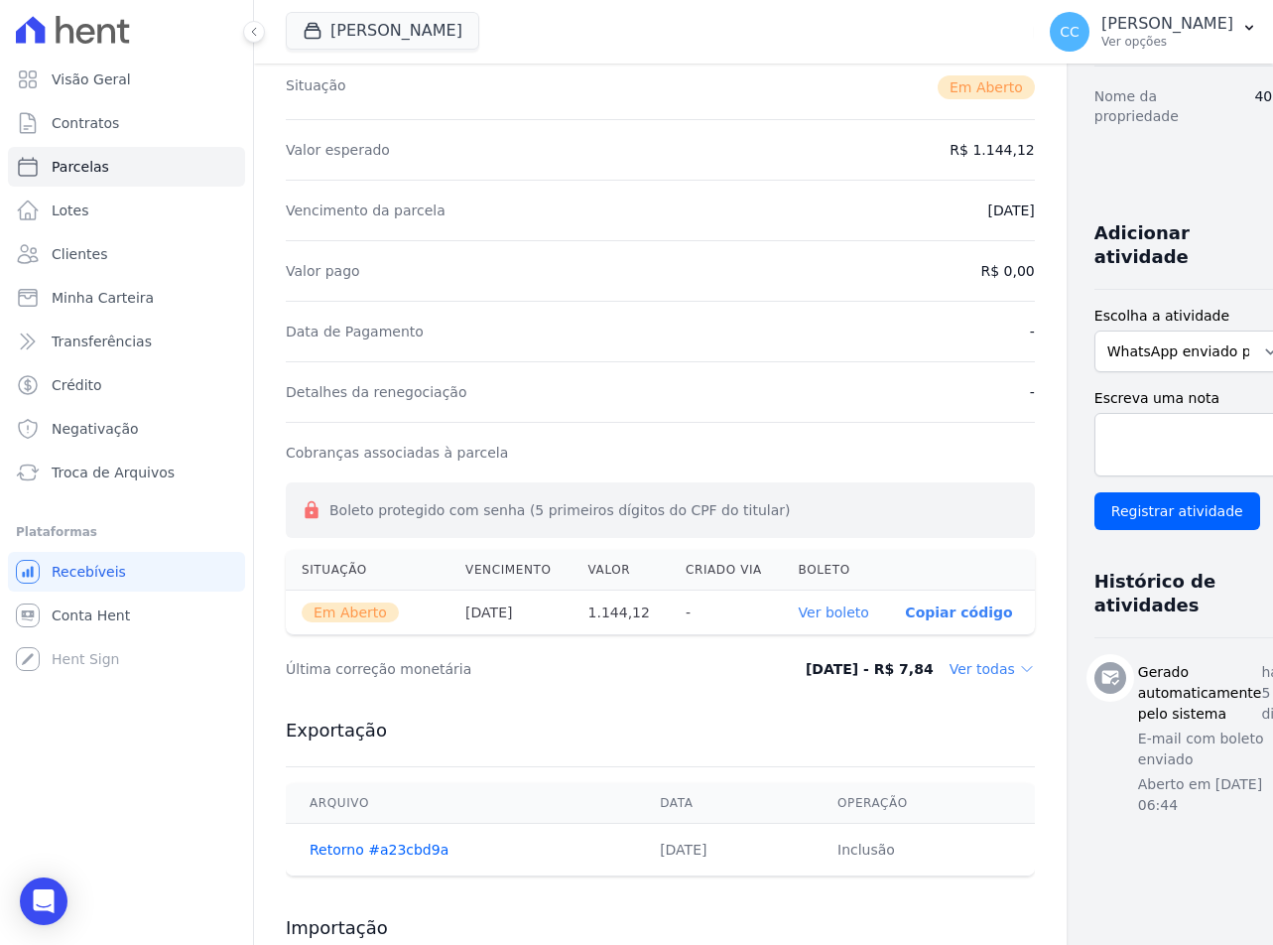
click at [799, 611] on link "Ver boleto" at bounding box center [834, 612] width 70 height 16
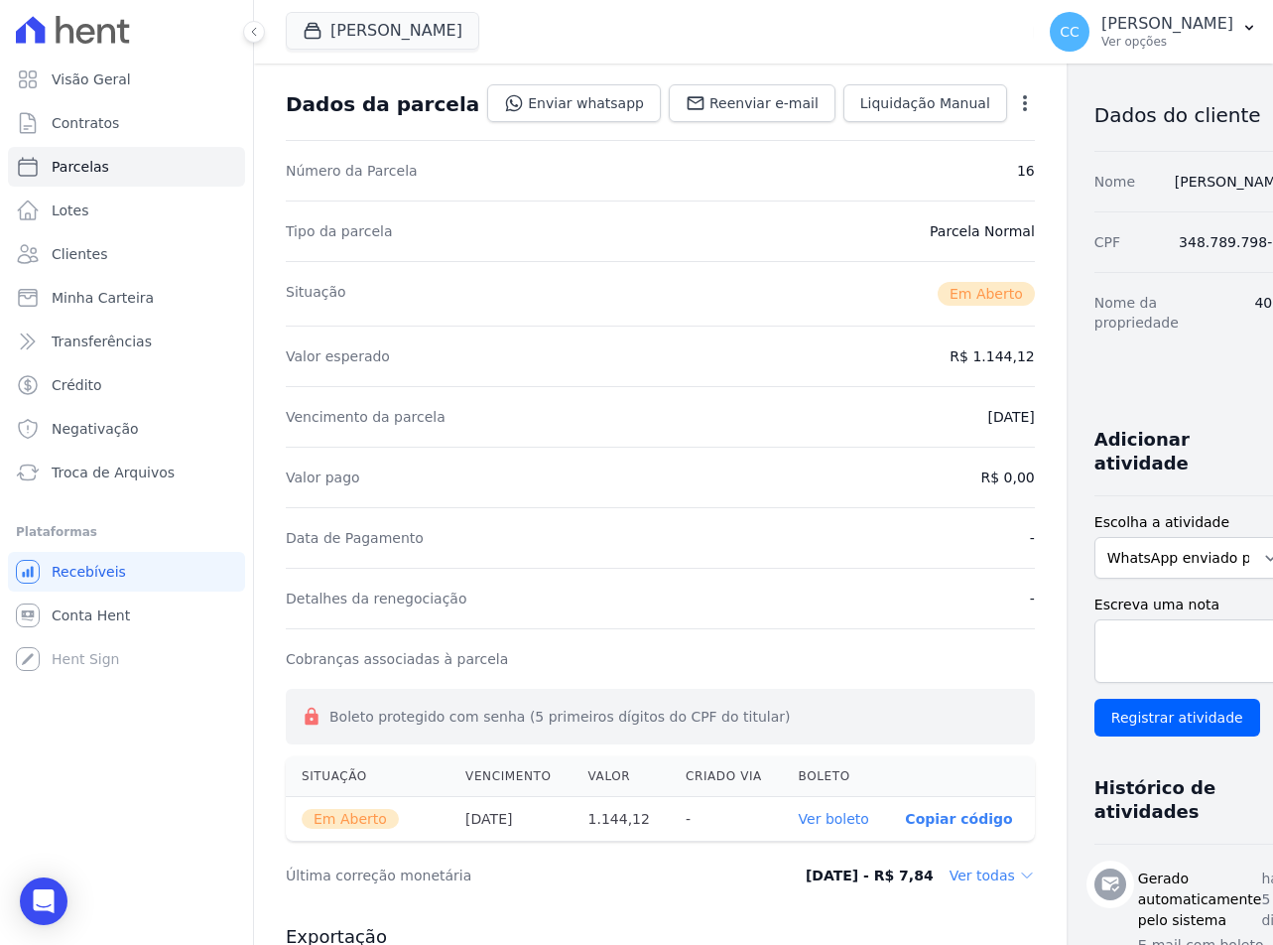
scroll to position [0, 0]
